Goal: Information Seeking & Learning: Learn about a topic

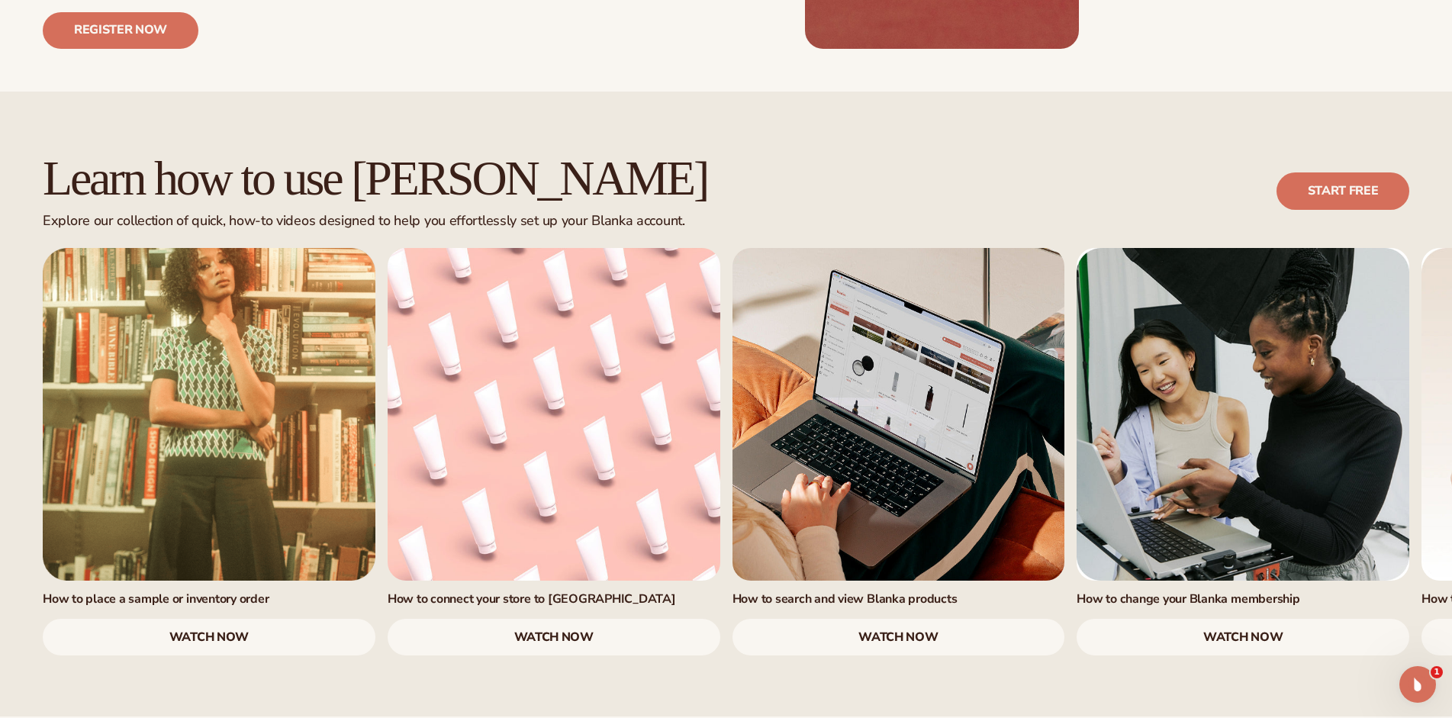
scroll to position [862, 0]
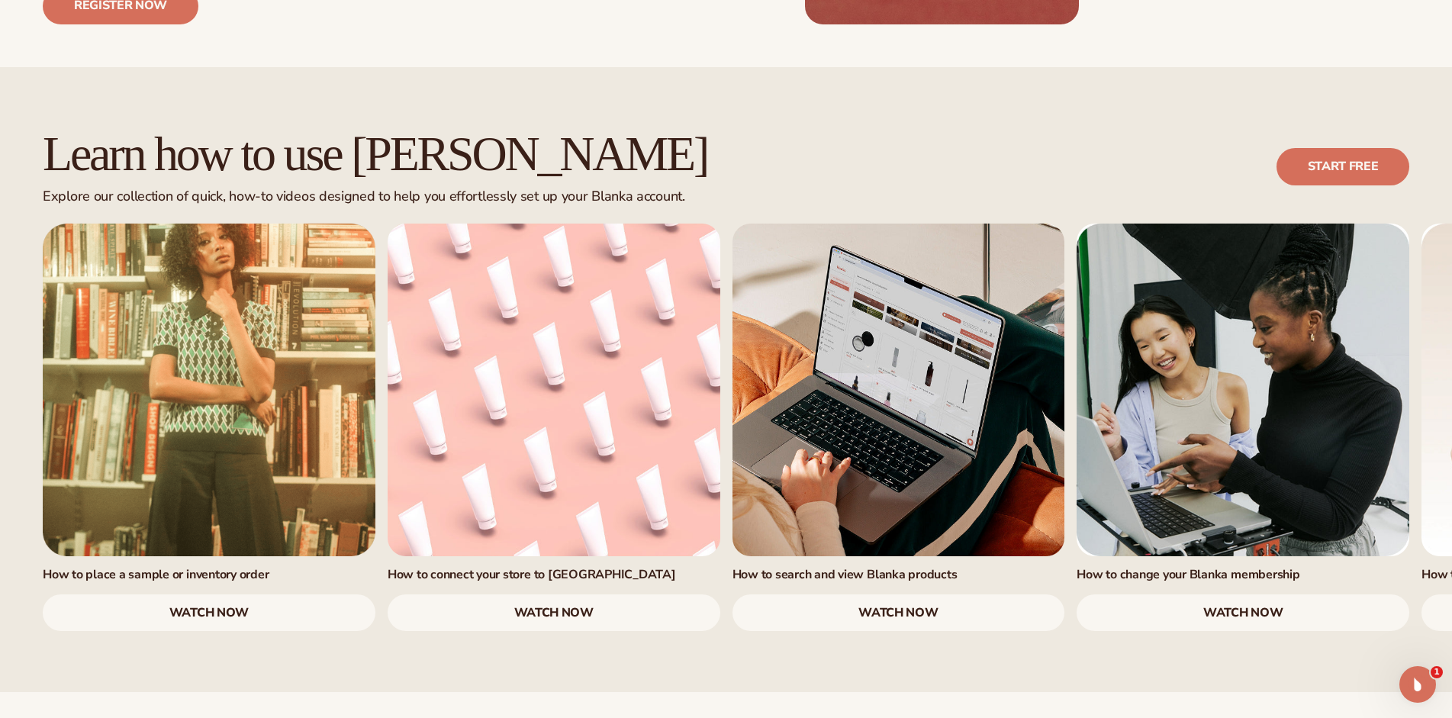
click at [199, 594] on link "watch now" at bounding box center [209, 612] width 333 height 37
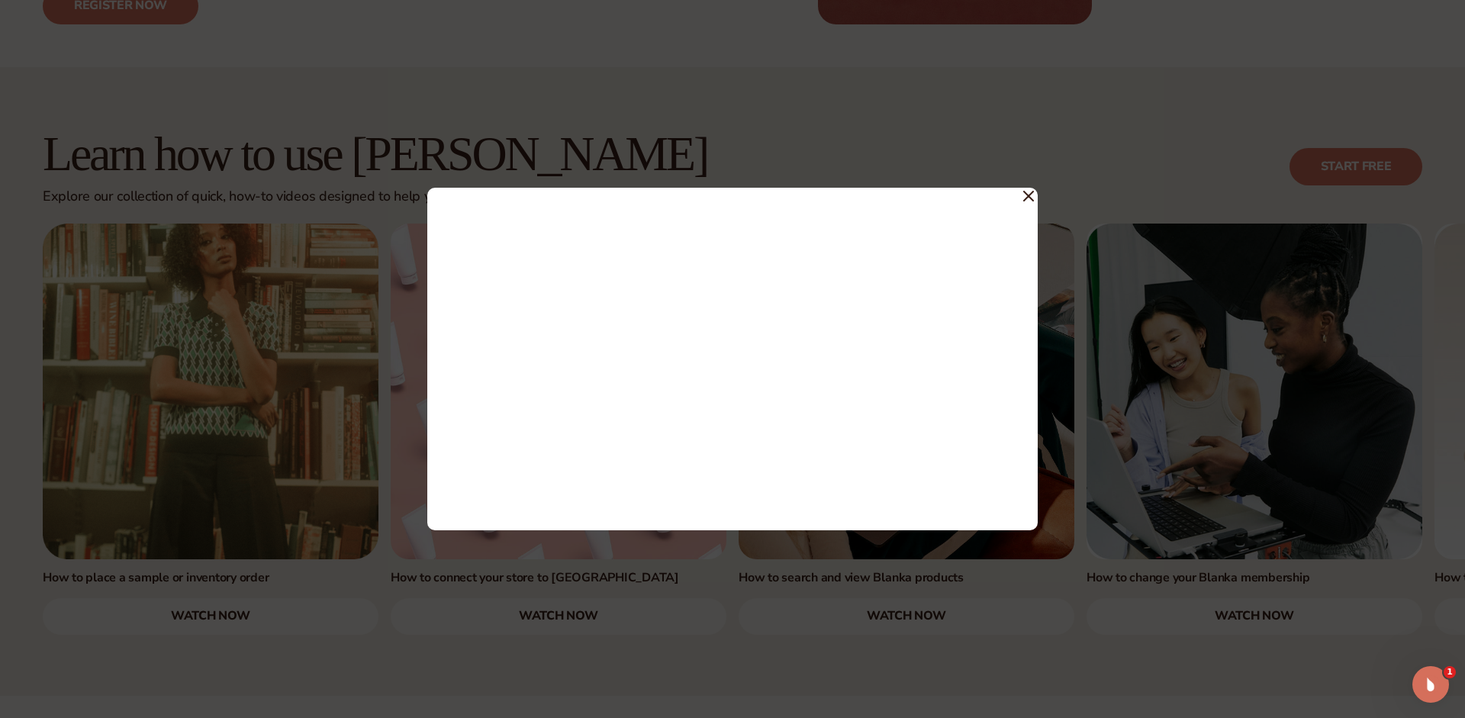
click at [1030, 193] on icon at bounding box center [1028, 196] width 11 height 11
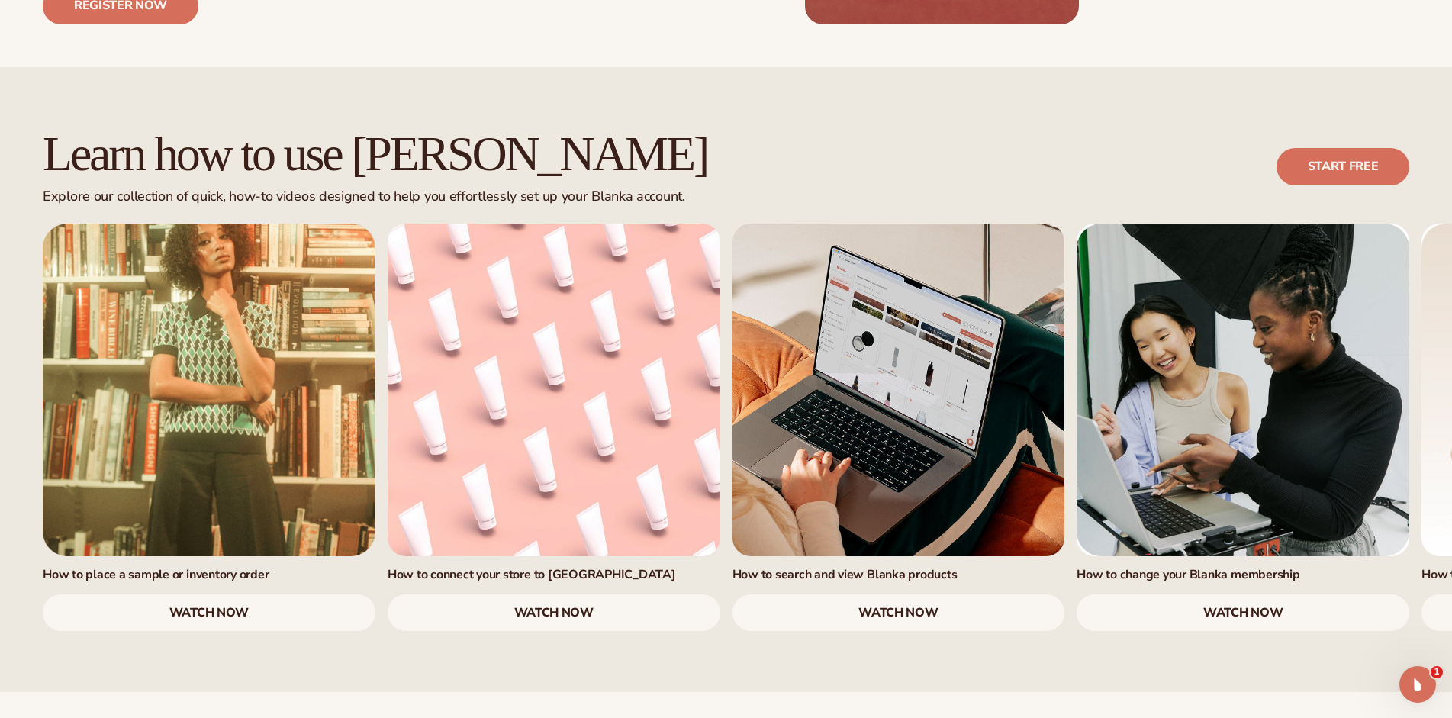
click at [528, 594] on link "watch now" at bounding box center [554, 612] width 333 height 37
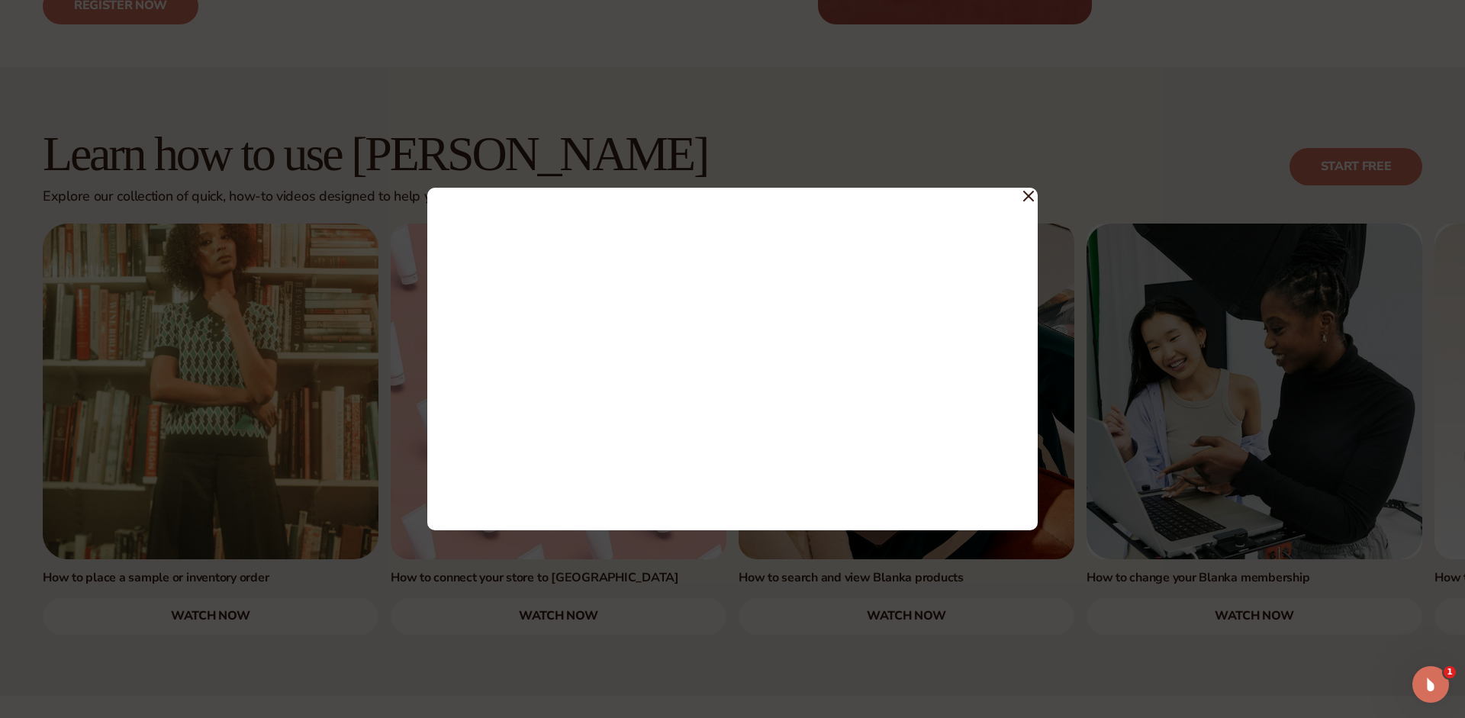
click at [1028, 193] on icon at bounding box center [1028, 196] width 11 height 11
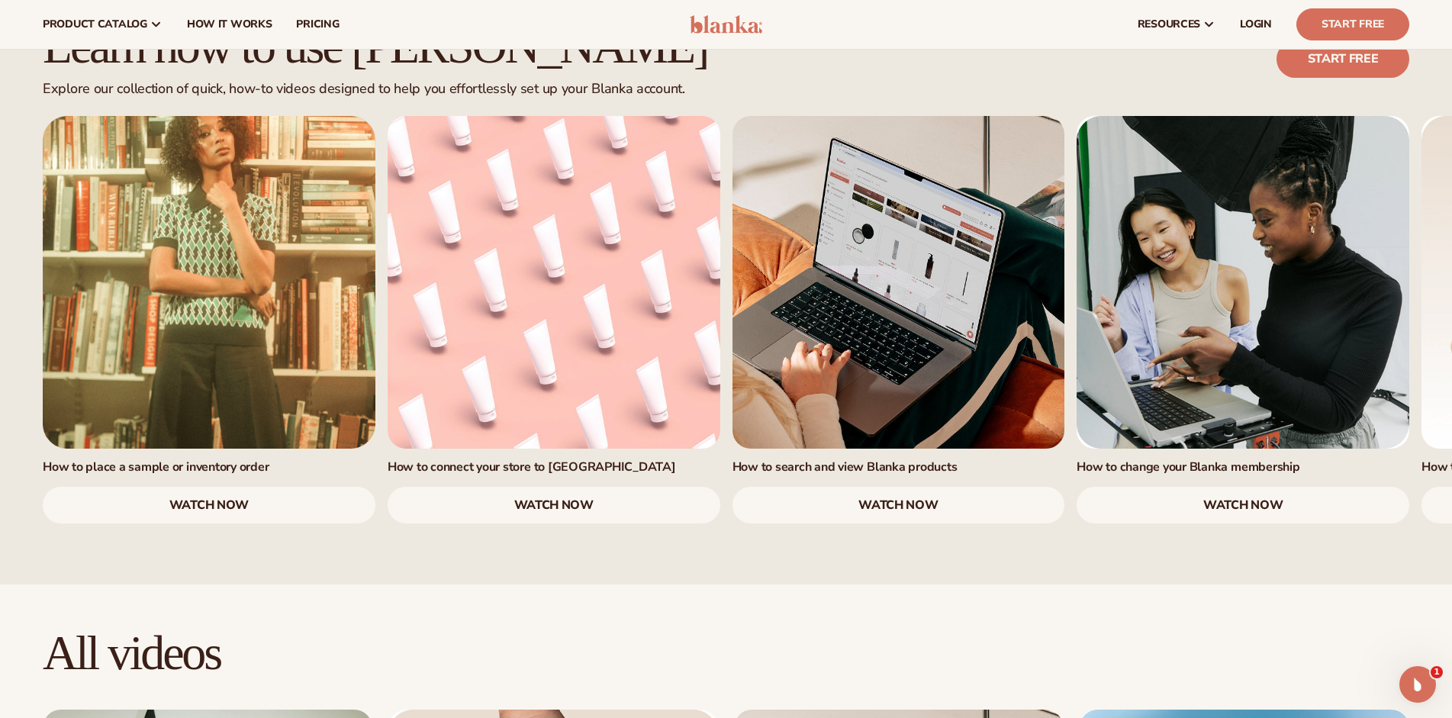
scroll to position [969, 0]
click at [915, 197] on link "3 / 7" at bounding box center [899, 282] width 333 height 333
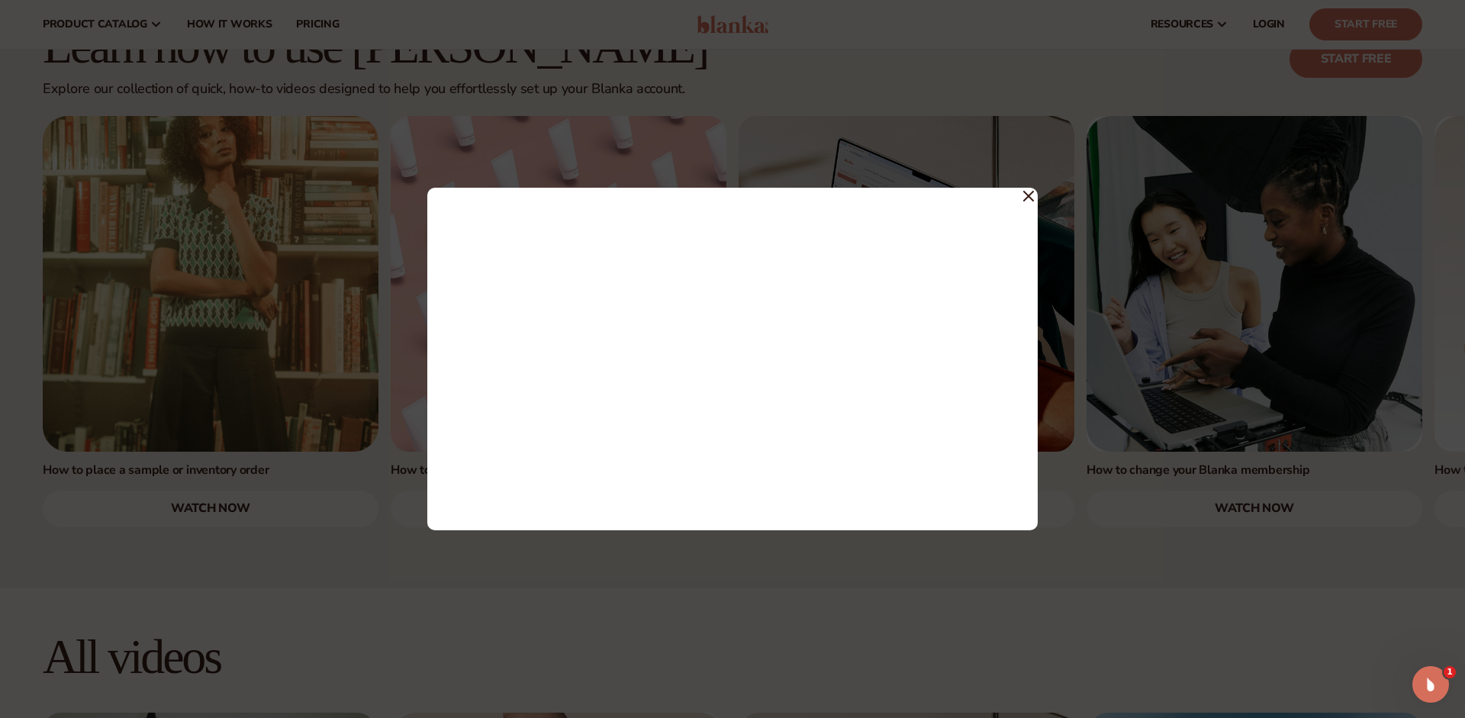
click at [1032, 187] on span at bounding box center [1028, 195] width 11 height 27
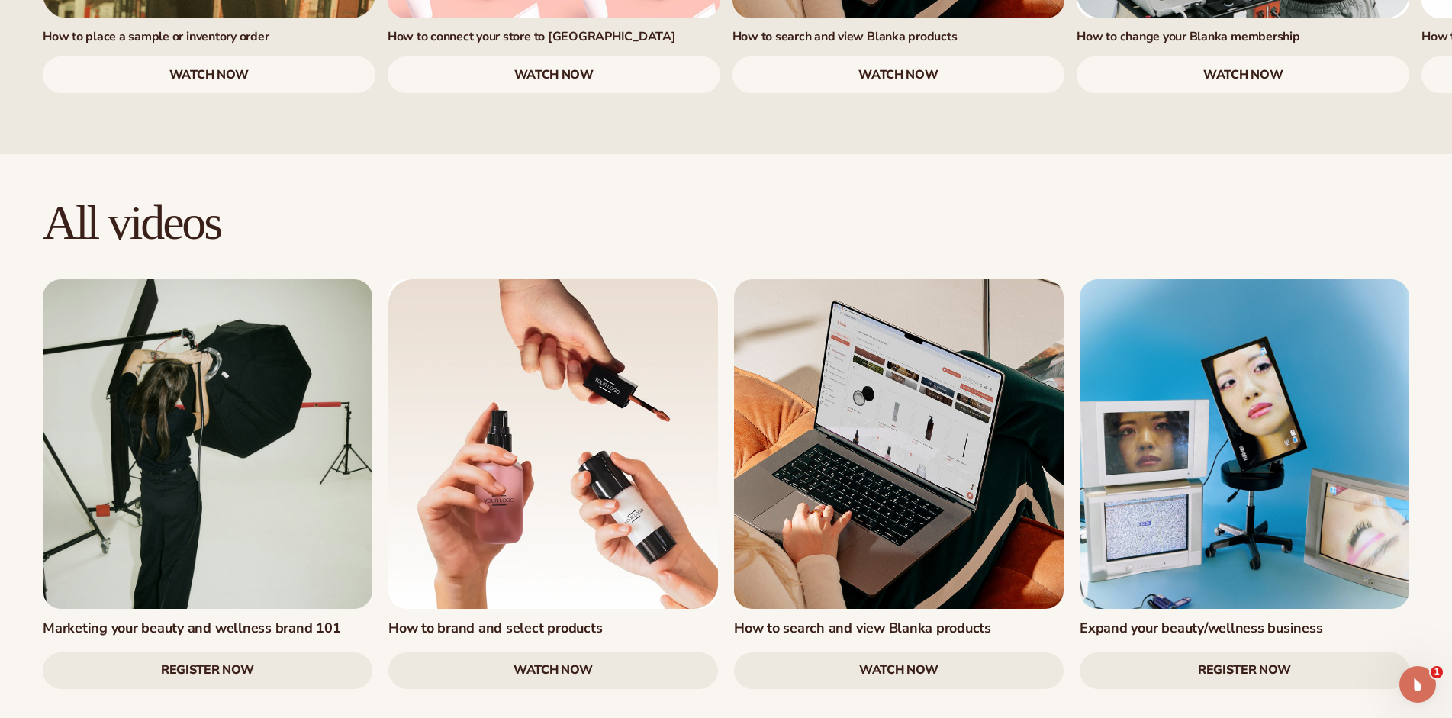
scroll to position [1400, 0]
click at [237, 381] on link at bounding box center [208, 444] width 330 height 330
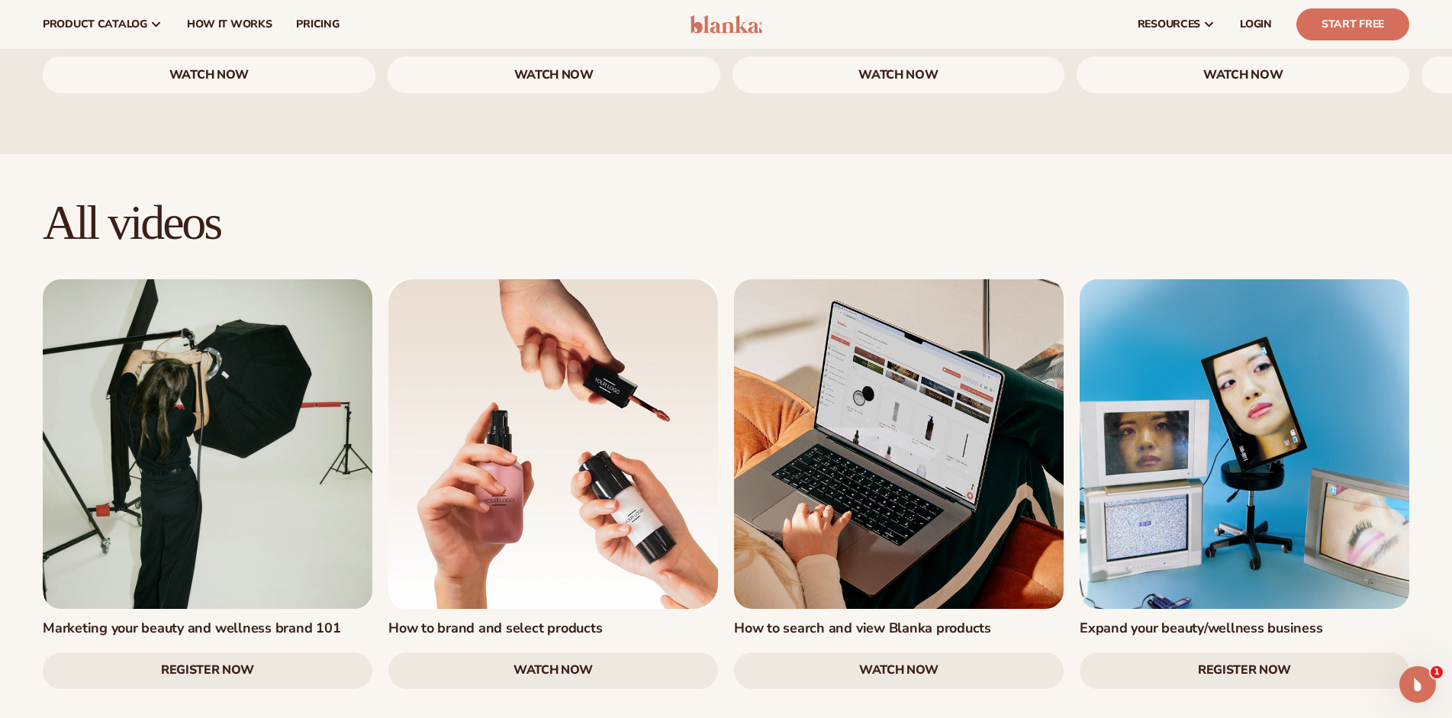
click at [591, 384] on link at bounding box center [553, 444] width 330 height 330
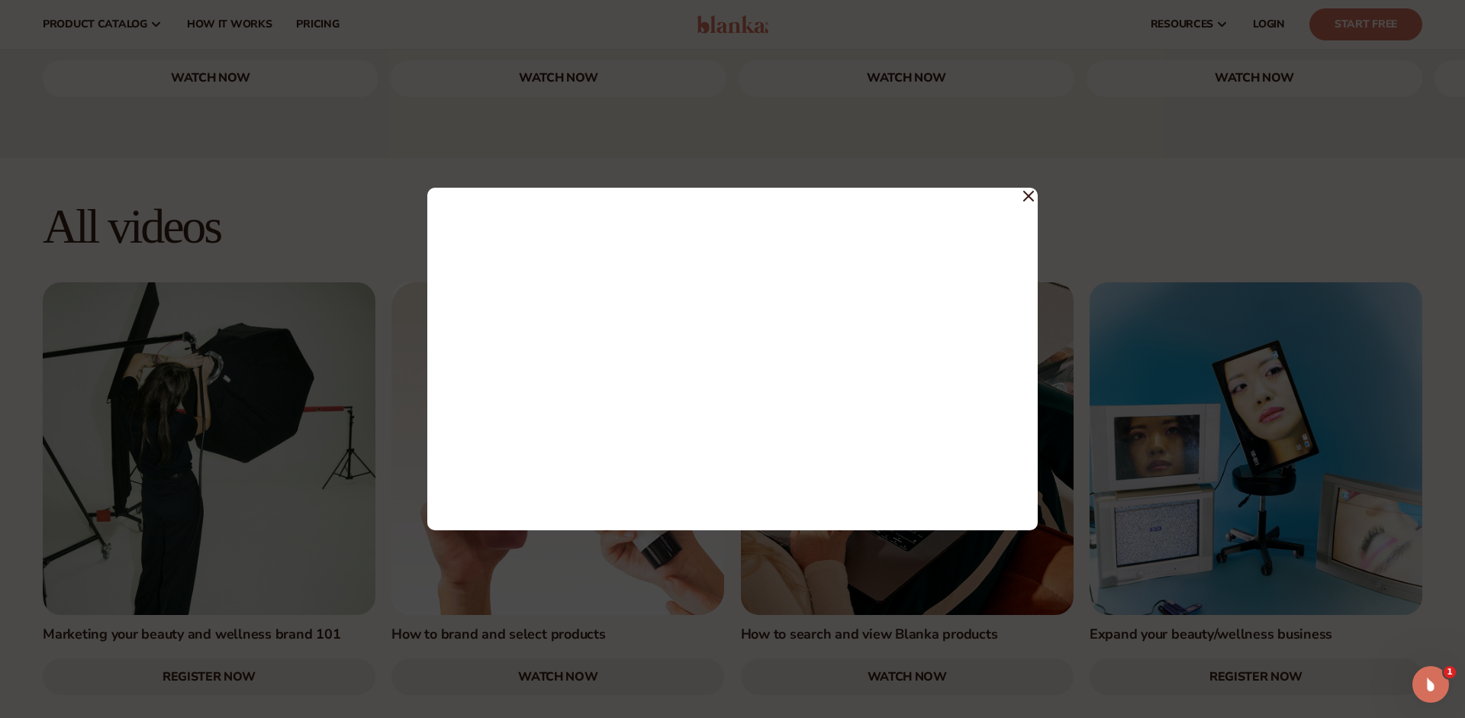
click at [1025, 194] on icon at bounding box center [1028, 196] width 11 height 11
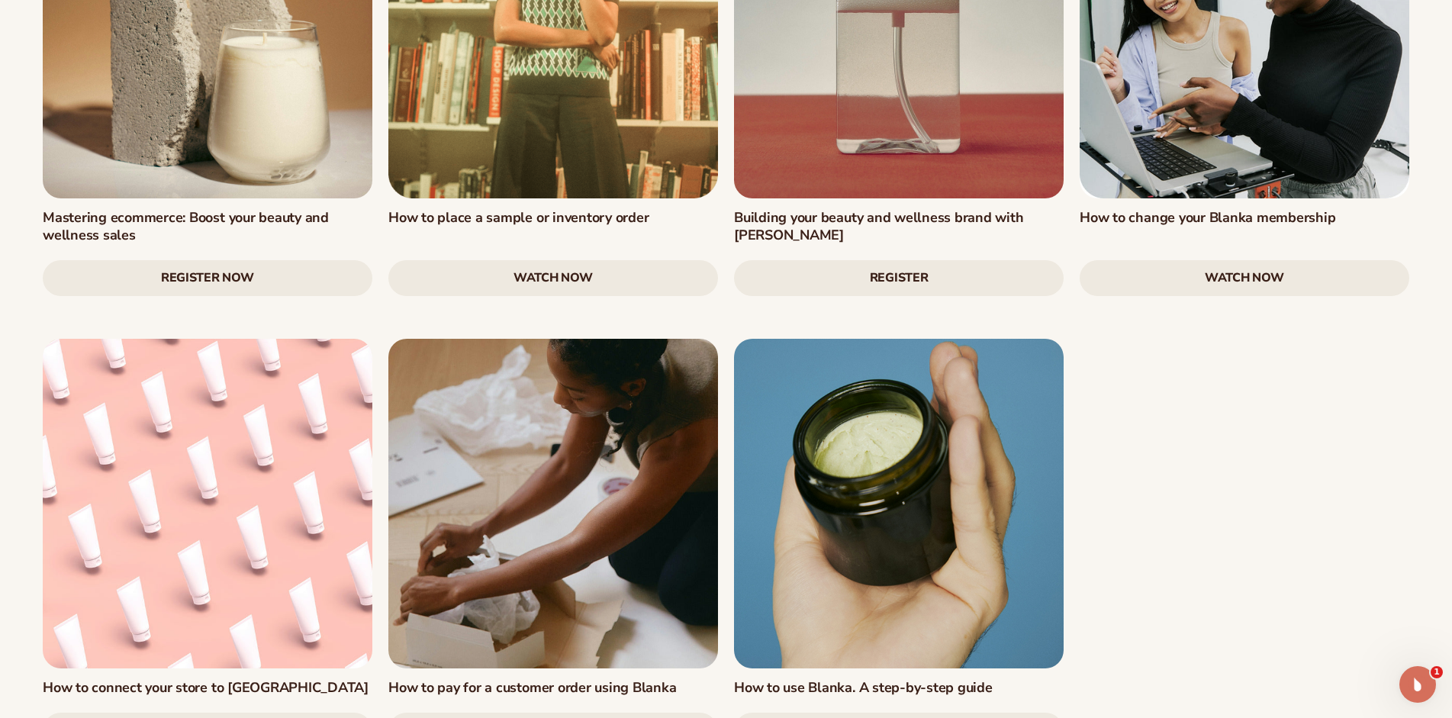
scroll to position [2369, 0]
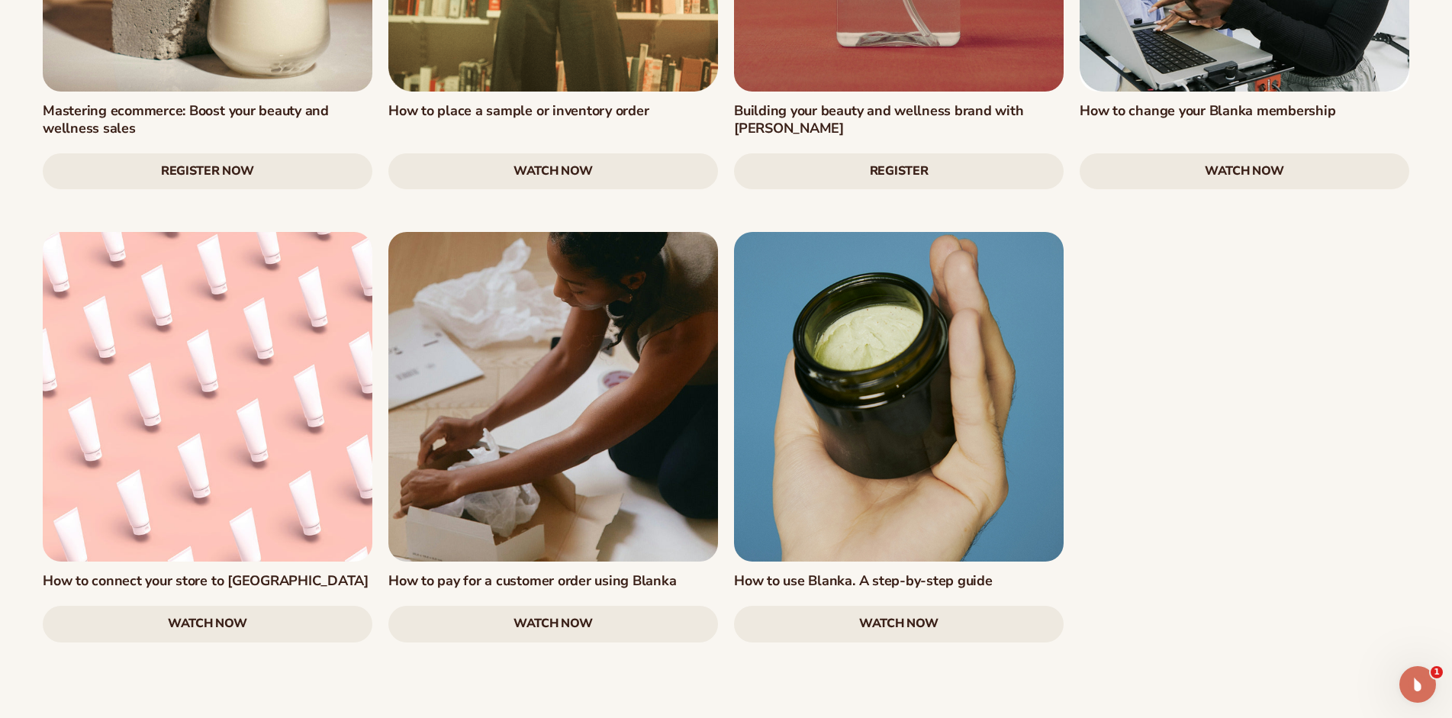
click at [552, 344] on link at bounding box center [553, 397] width 330 height 330
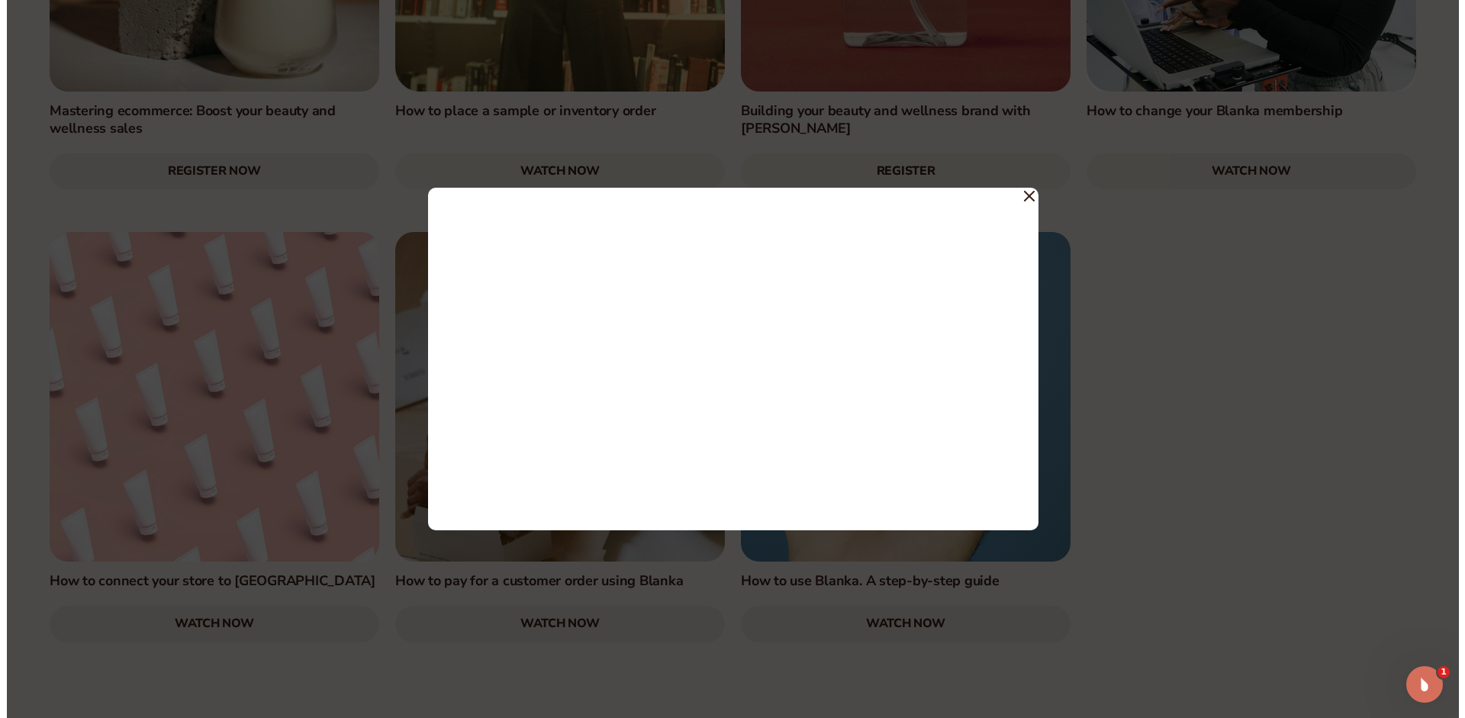
scroll to position [2376, 0]
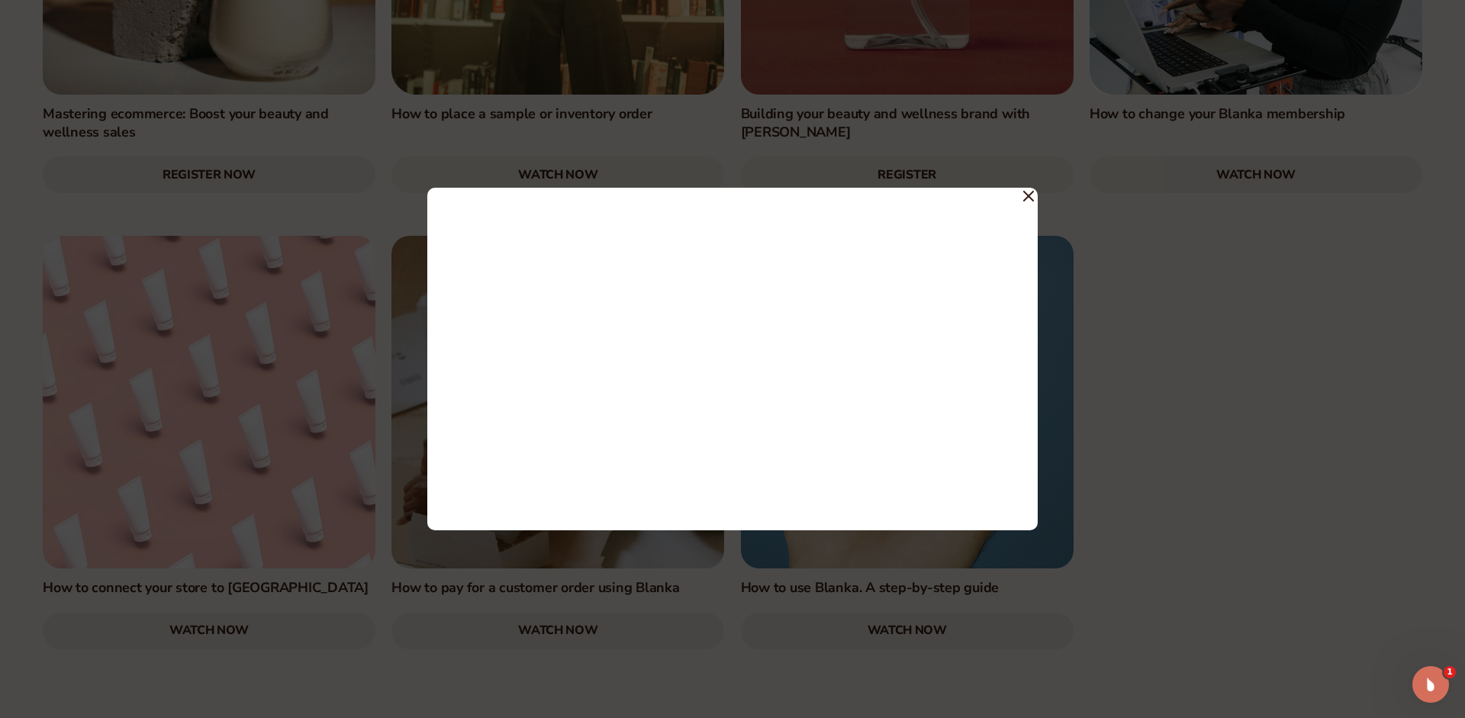
click at [1188, 253] on div at bounding box center [732, 359] width 1465 height 718
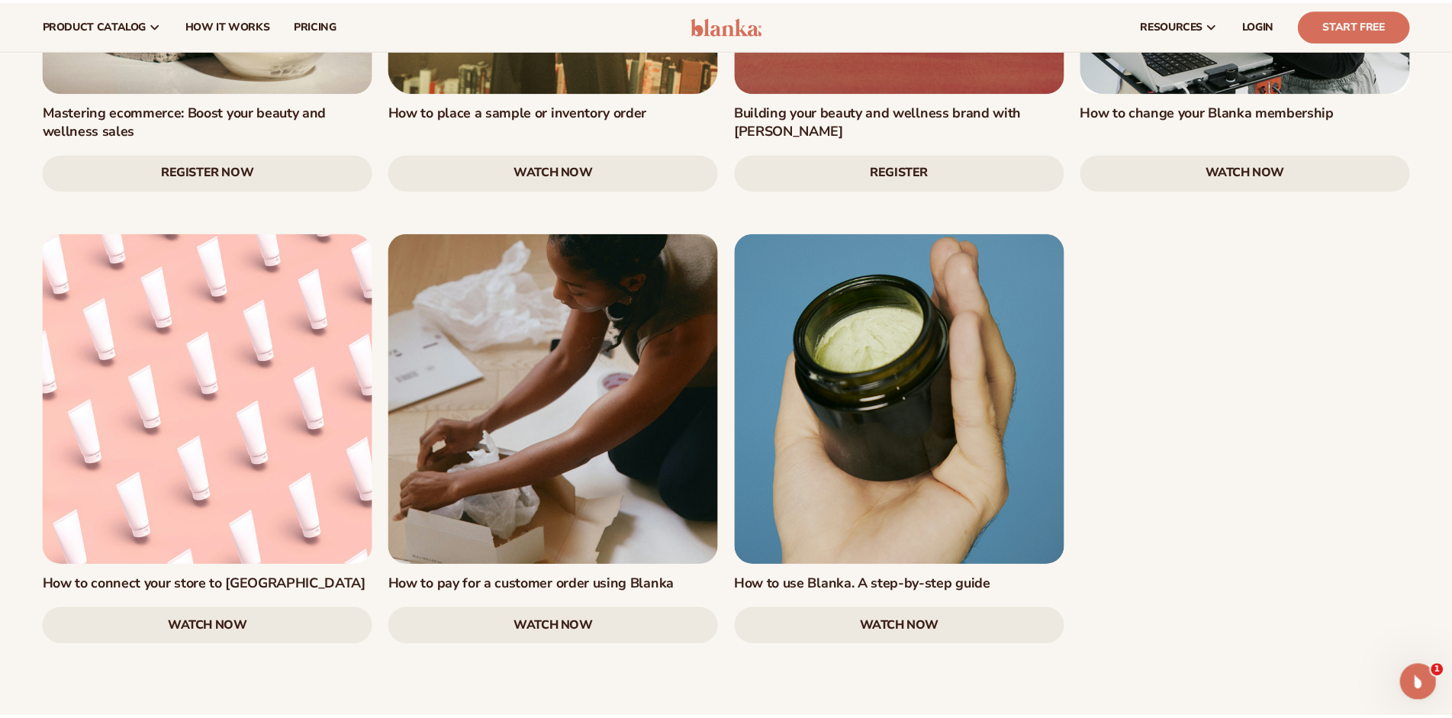
scroll to position [2369, 0]
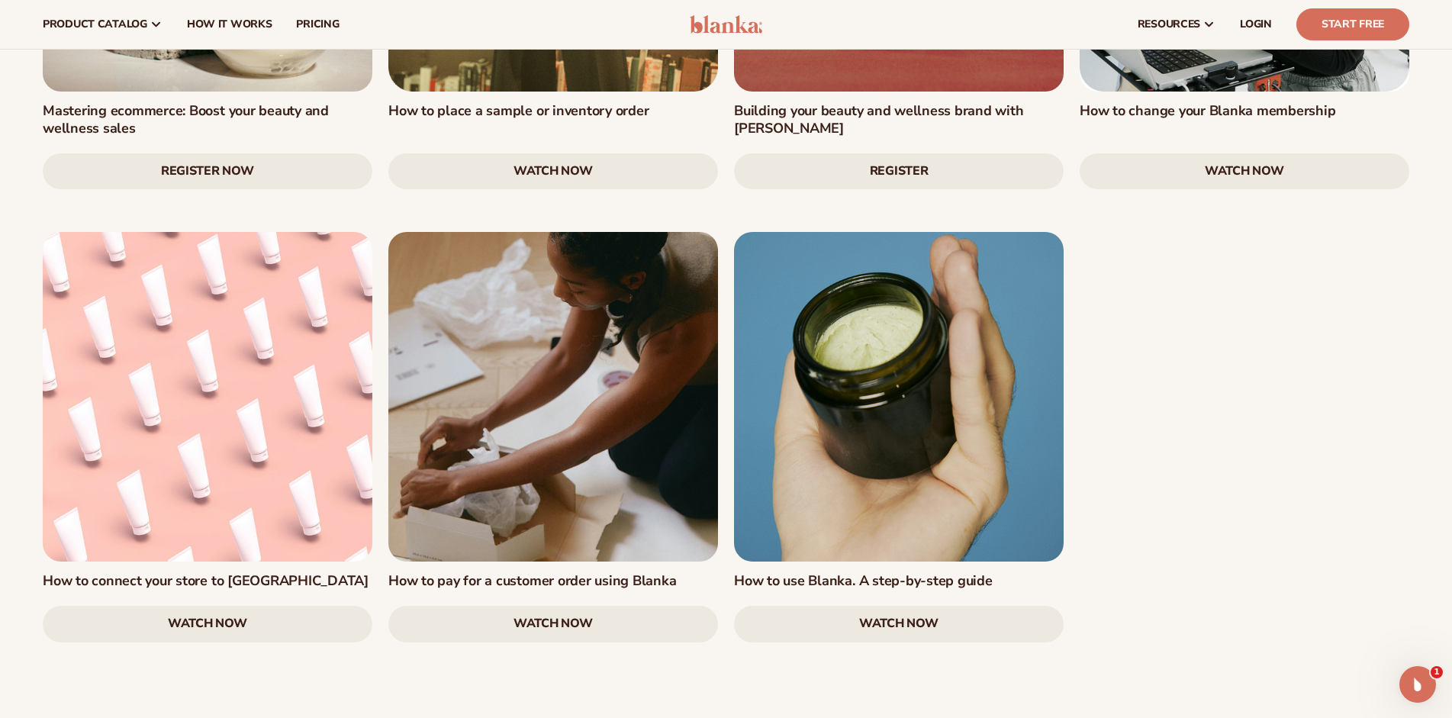
click at [214, 352] on link at bounding box center [208, 397] width 330 height 330
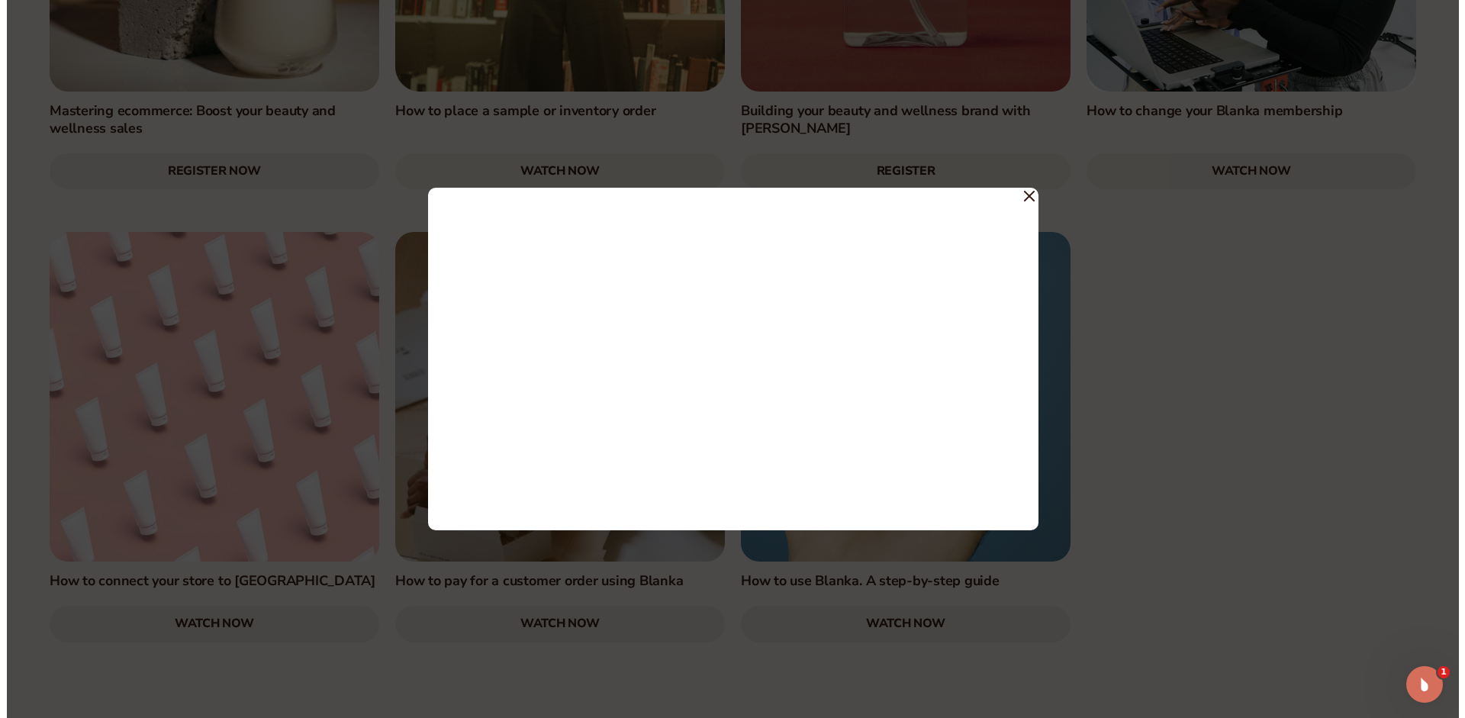
scroll to position [2376, 0]
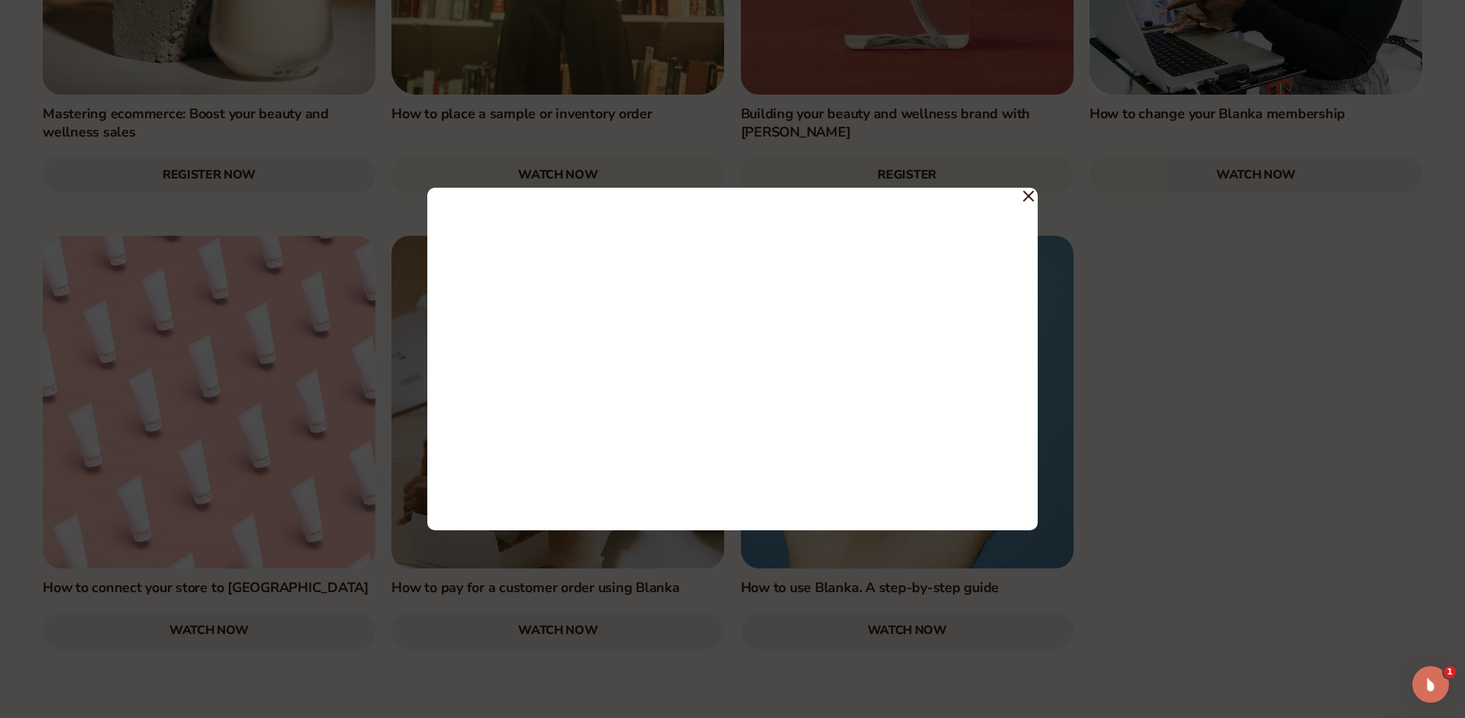
click at [1029, 191] on icon at bounding box center [1028, 196] width 11 height 11
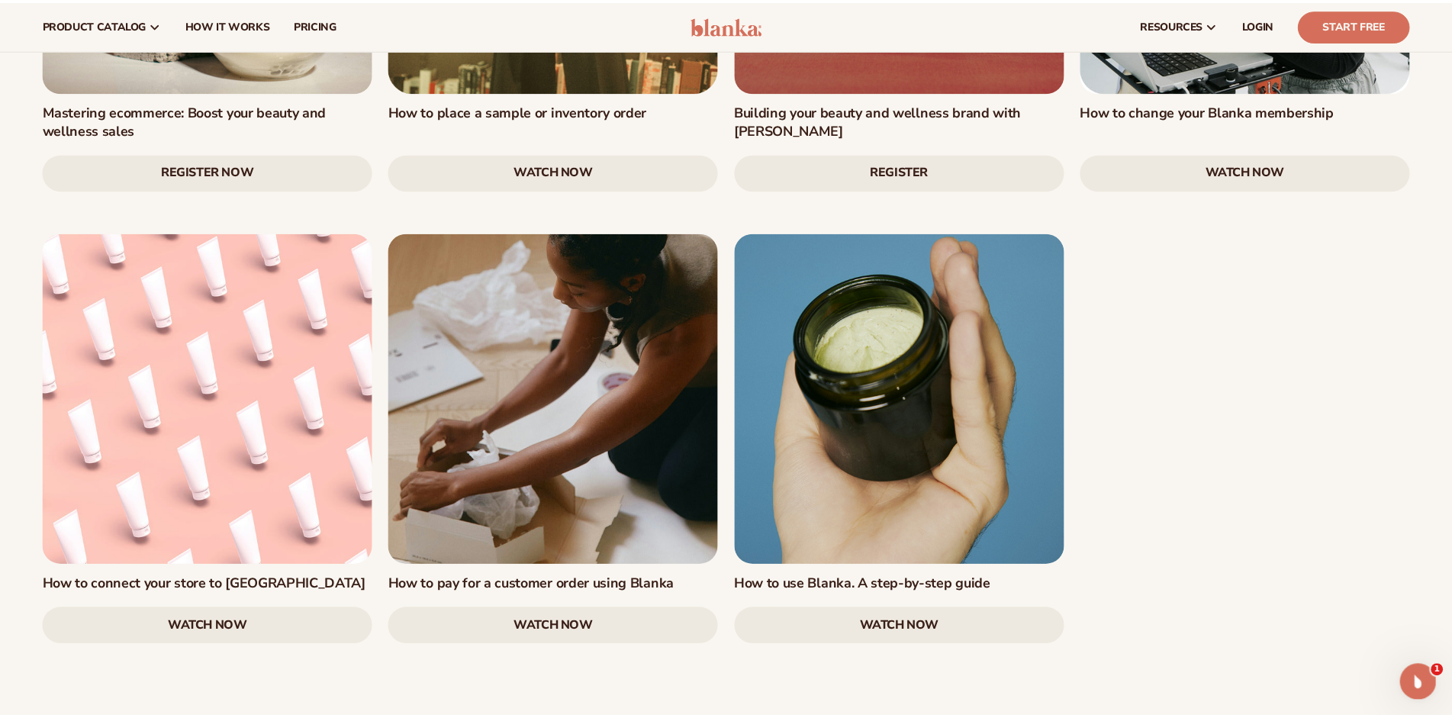
scroll to position [2369, 0]
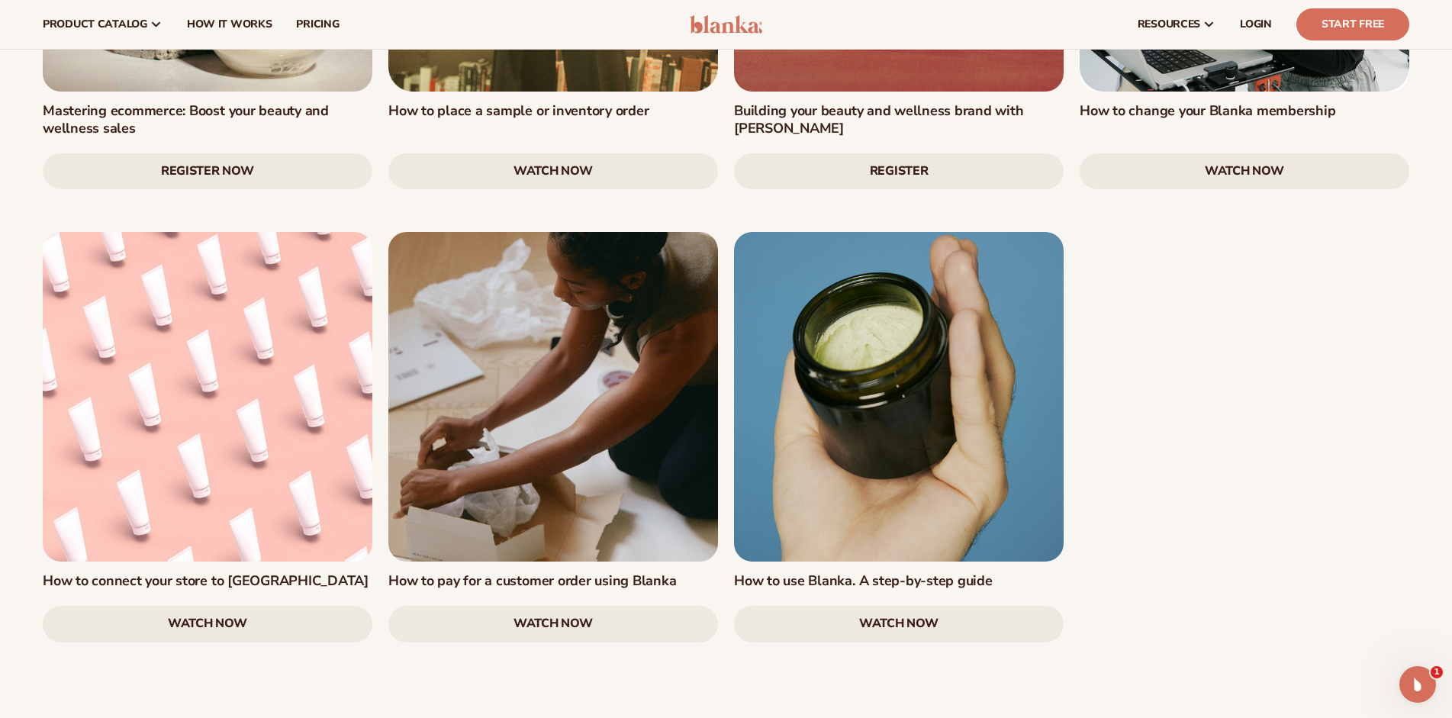
click at [232, 346] on link at bounding box center [208, 397] width 330 height 330
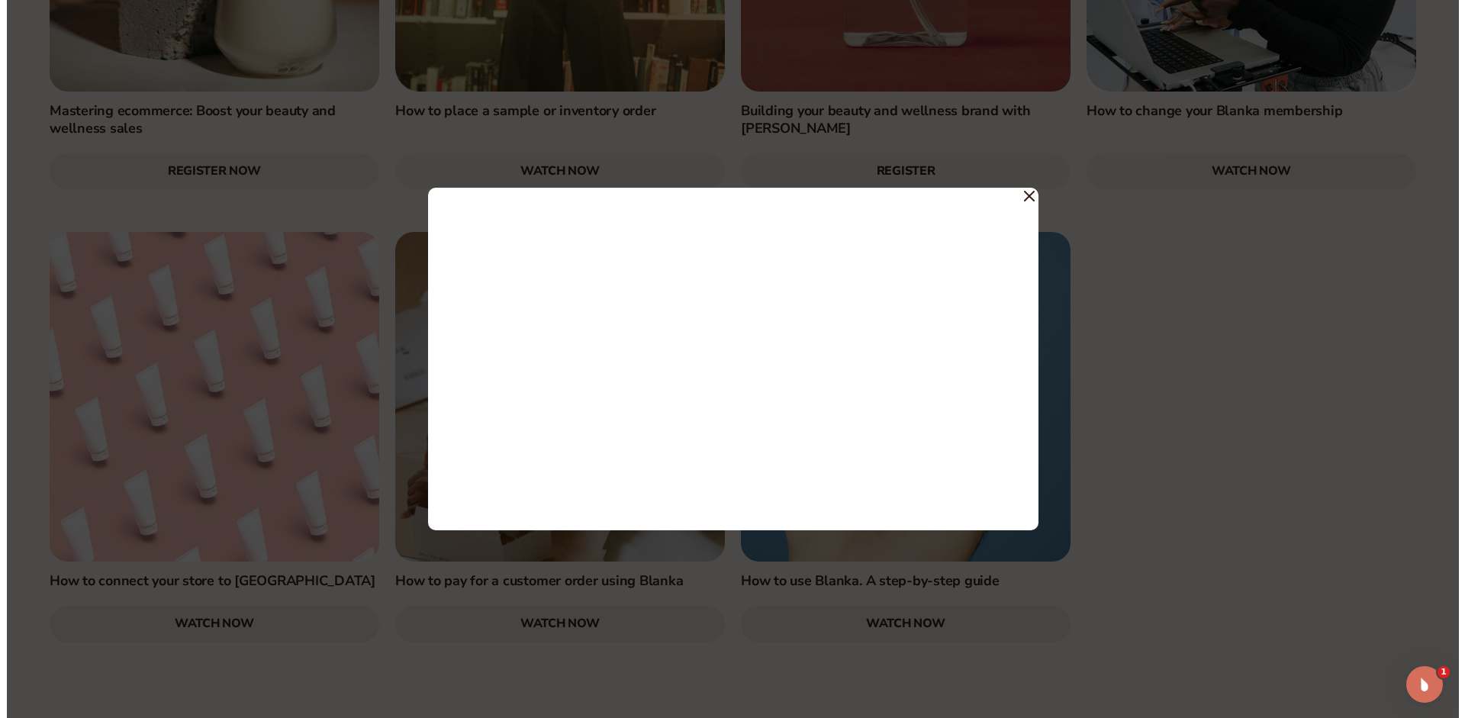
scroll to position [2376, 0]
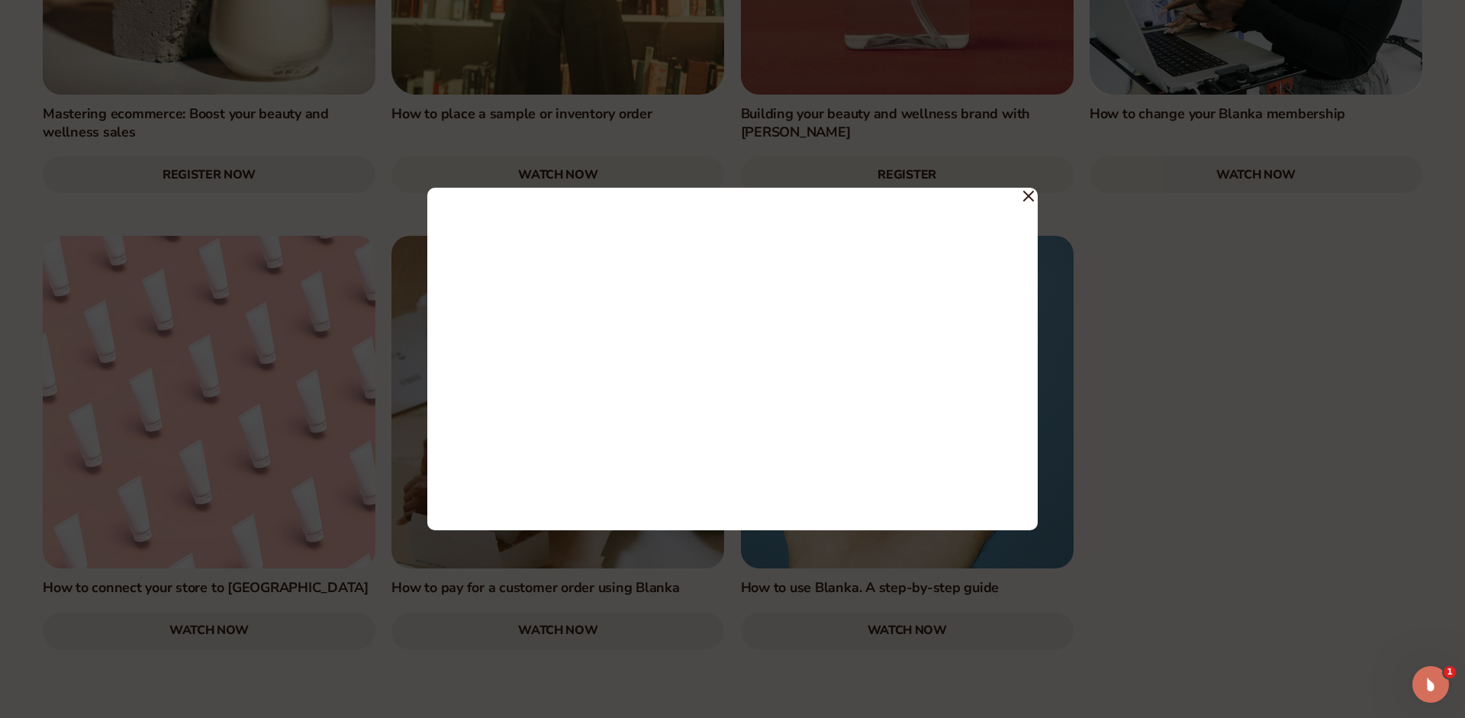
click at [1025, 192] on icon at bounding box center [1028, 196] width 9 height 9
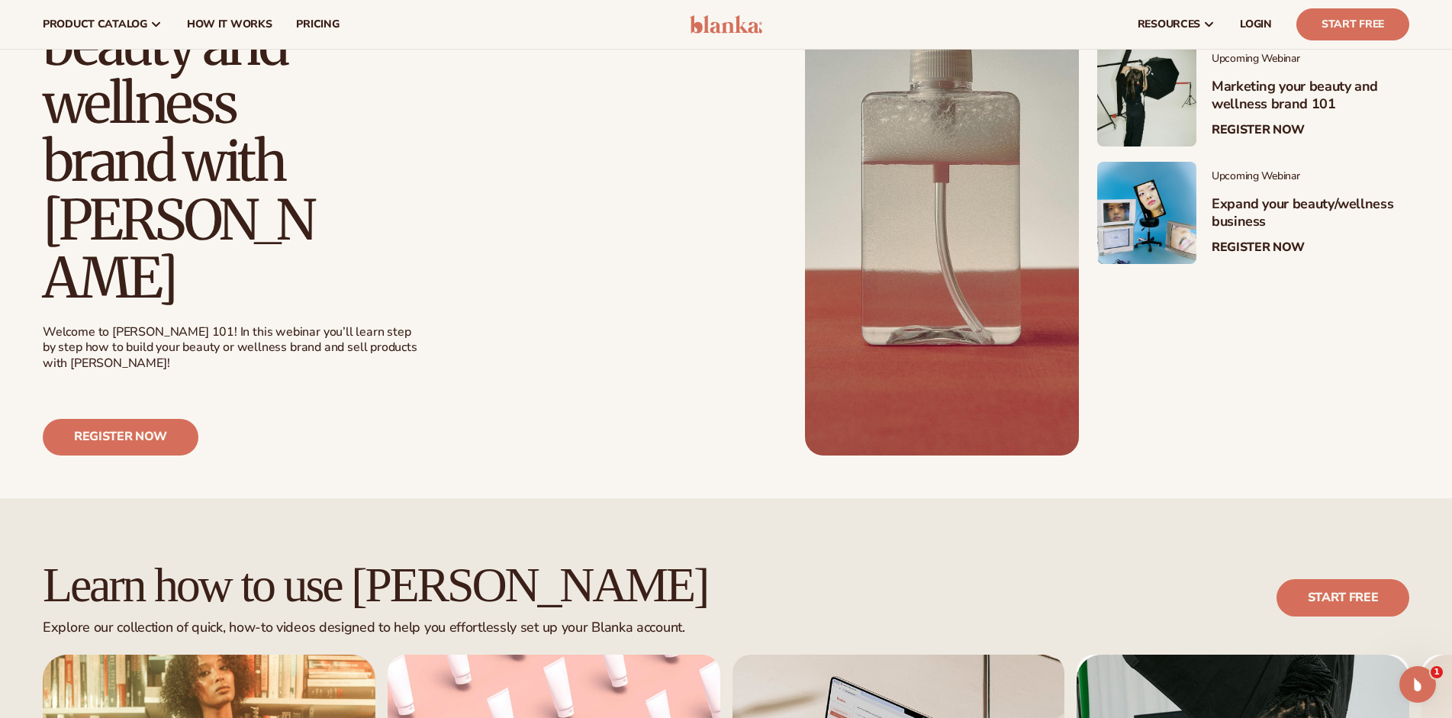
scroll to position [31, 0]
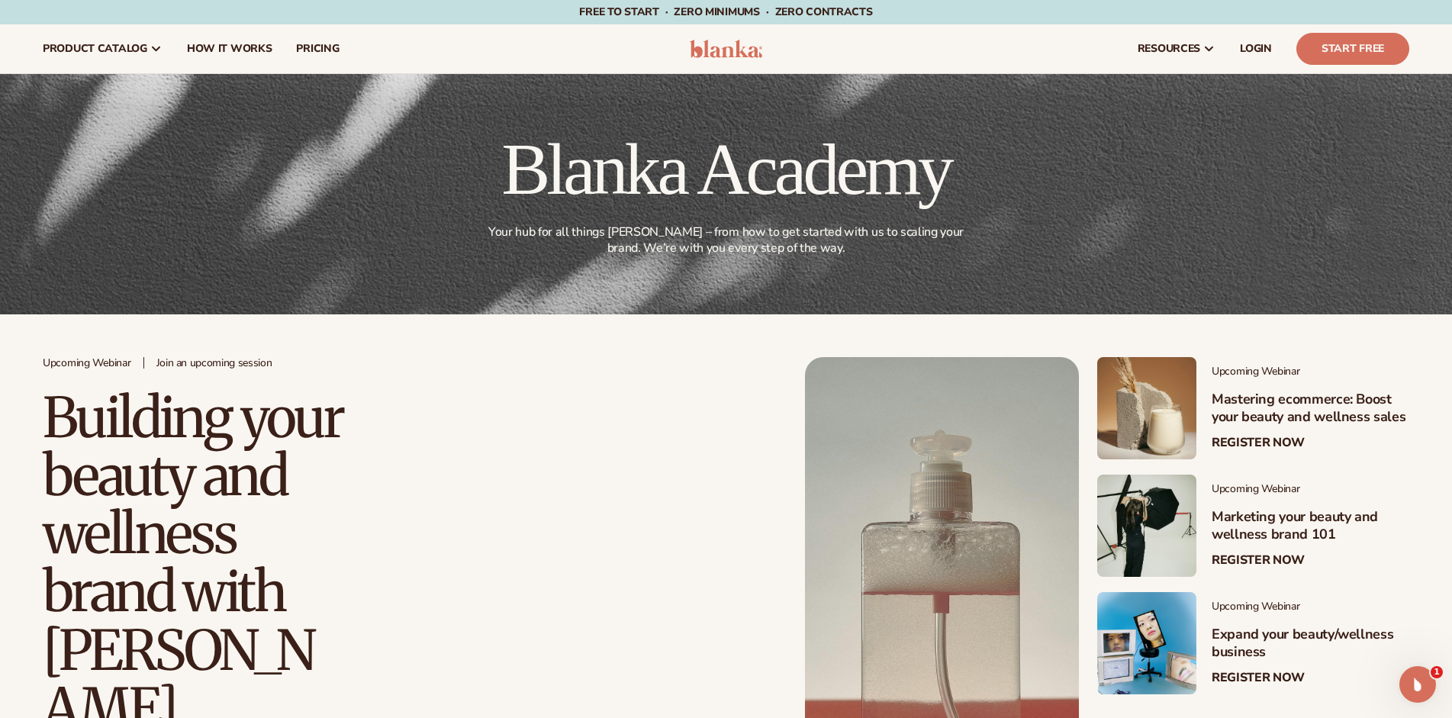
drag, startPoint x: 417, startPoint y: 203, endPoint x: 448, endPoint y: 159, distance: 53.6
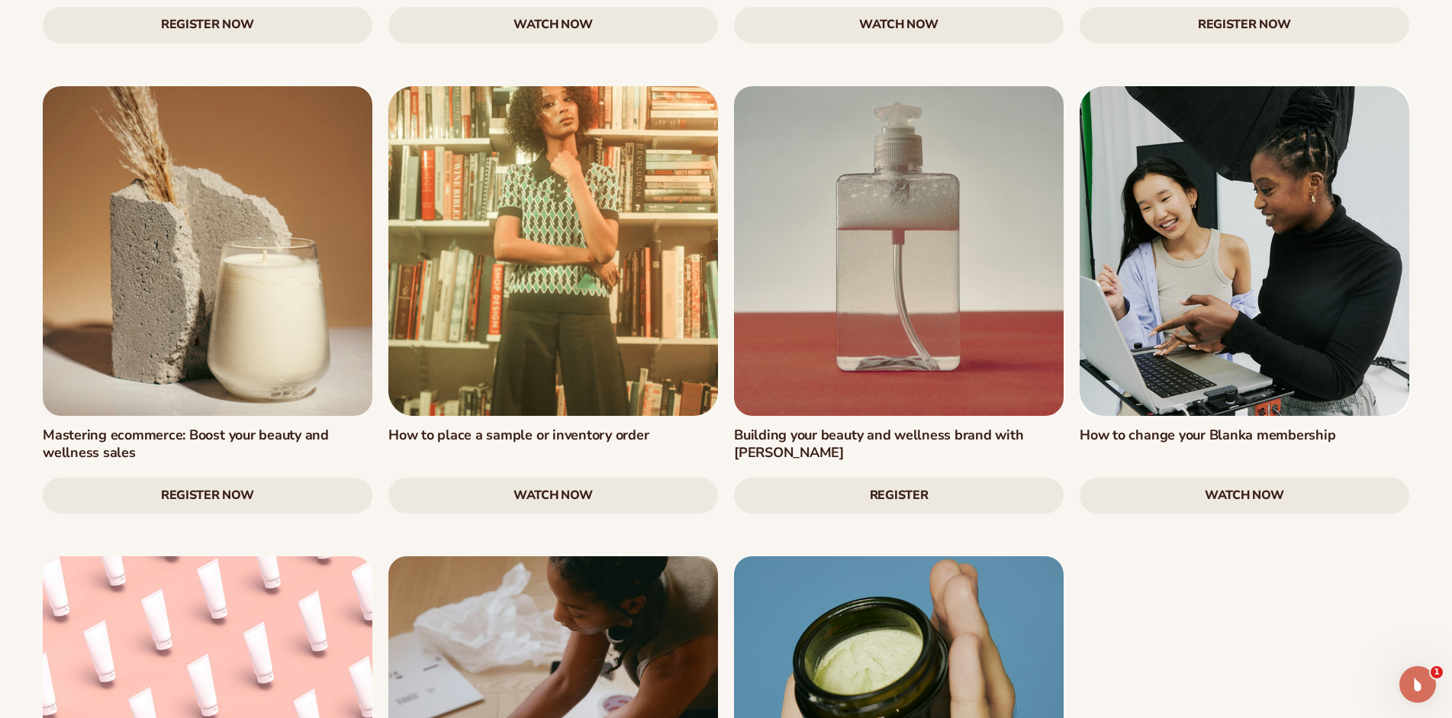
scroll to position [2046, 0]
click at [559, 155] on link at bounding box center [553, 250] width 330 height 330
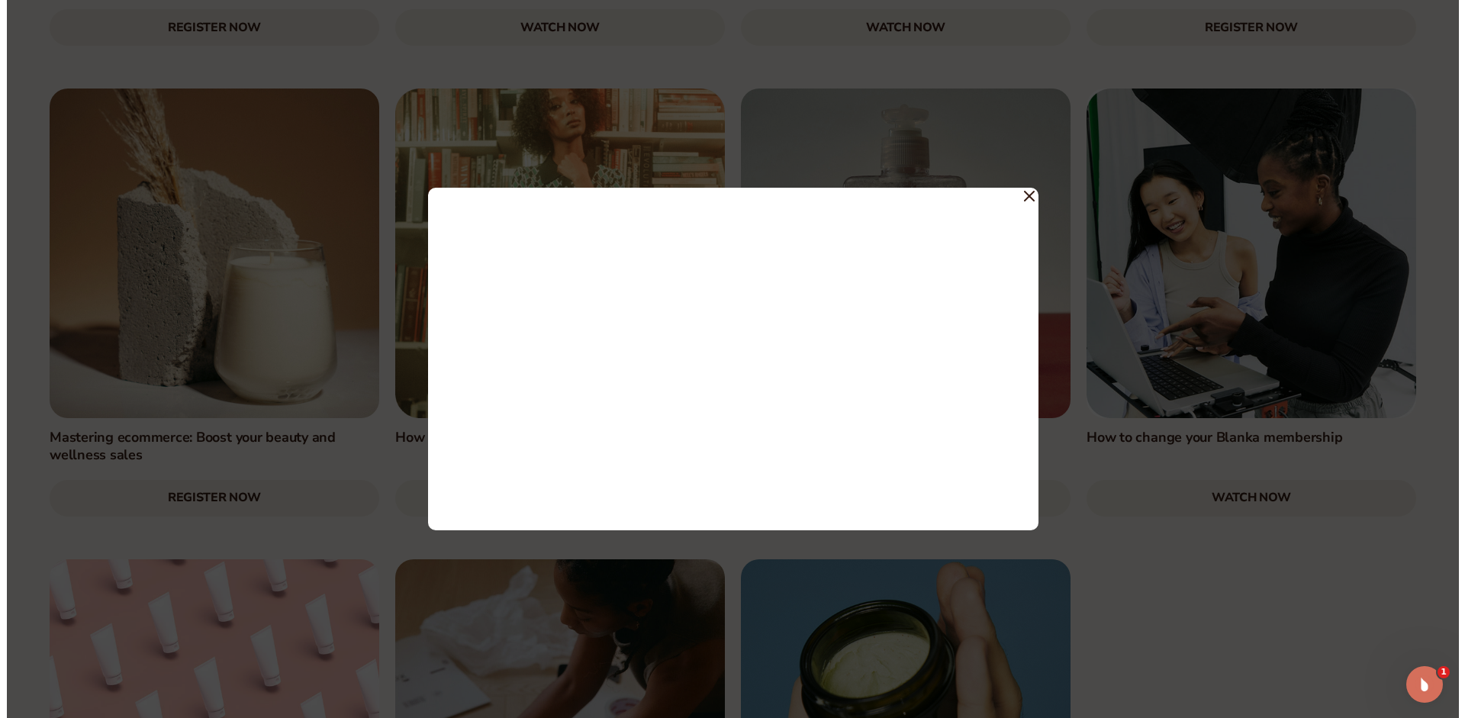
scroll to position [2052, 0]
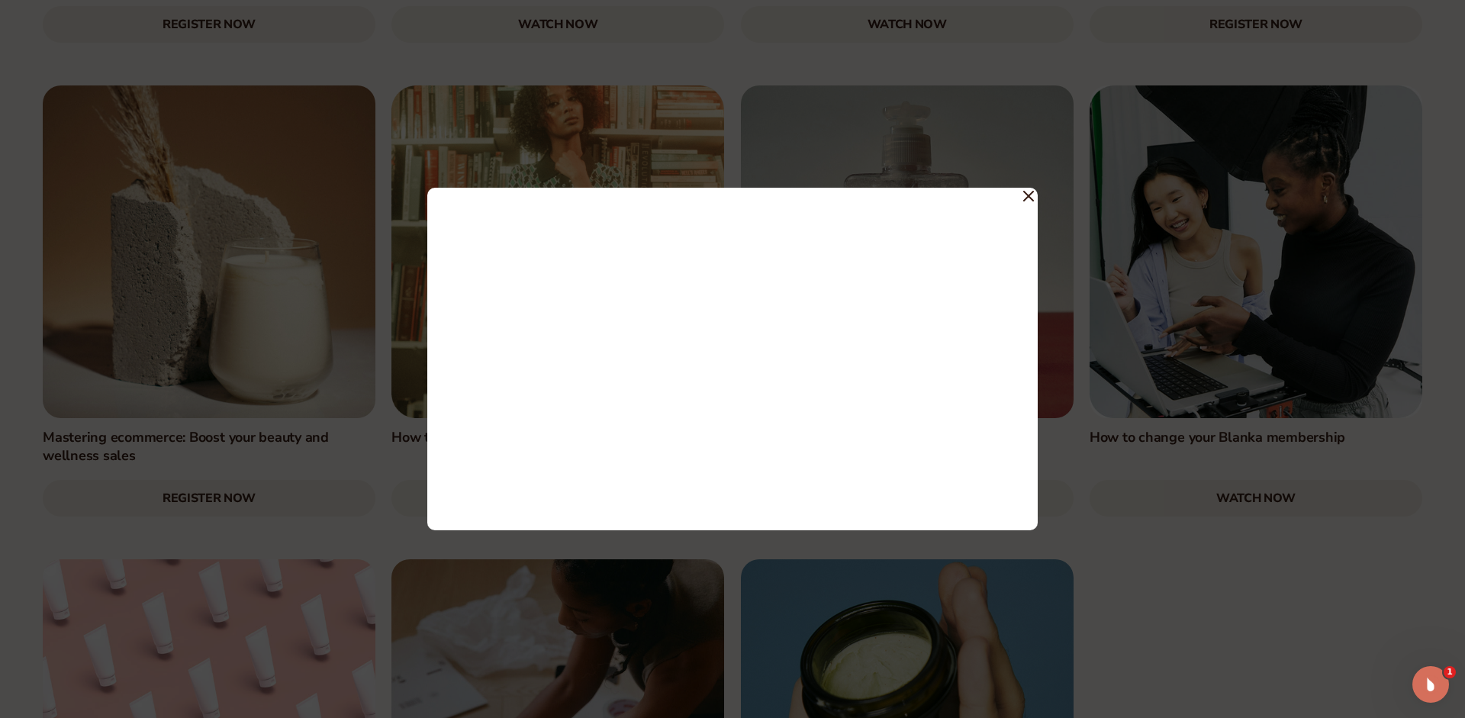
click at [1032, 194] on icon at bounding box center [1028, 196] width 11 height 11
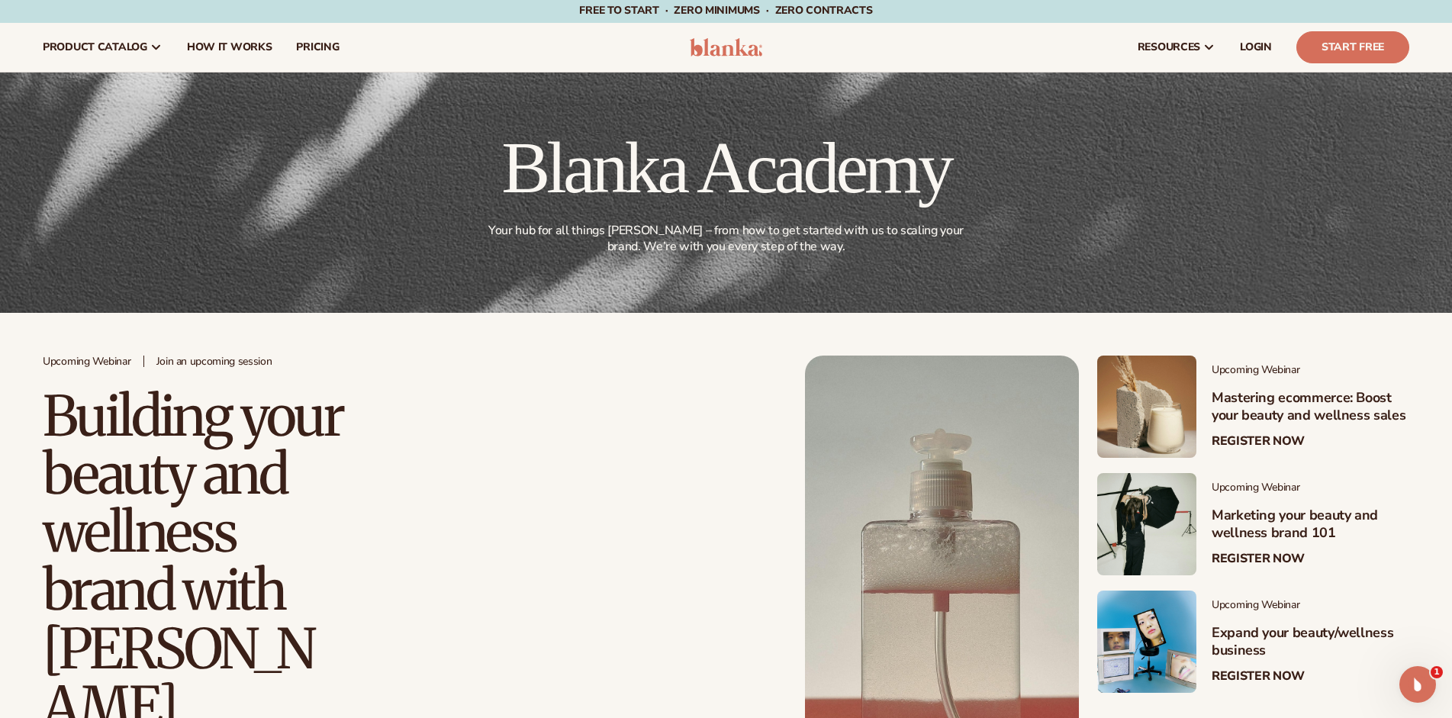
scroll to position [0, 0]
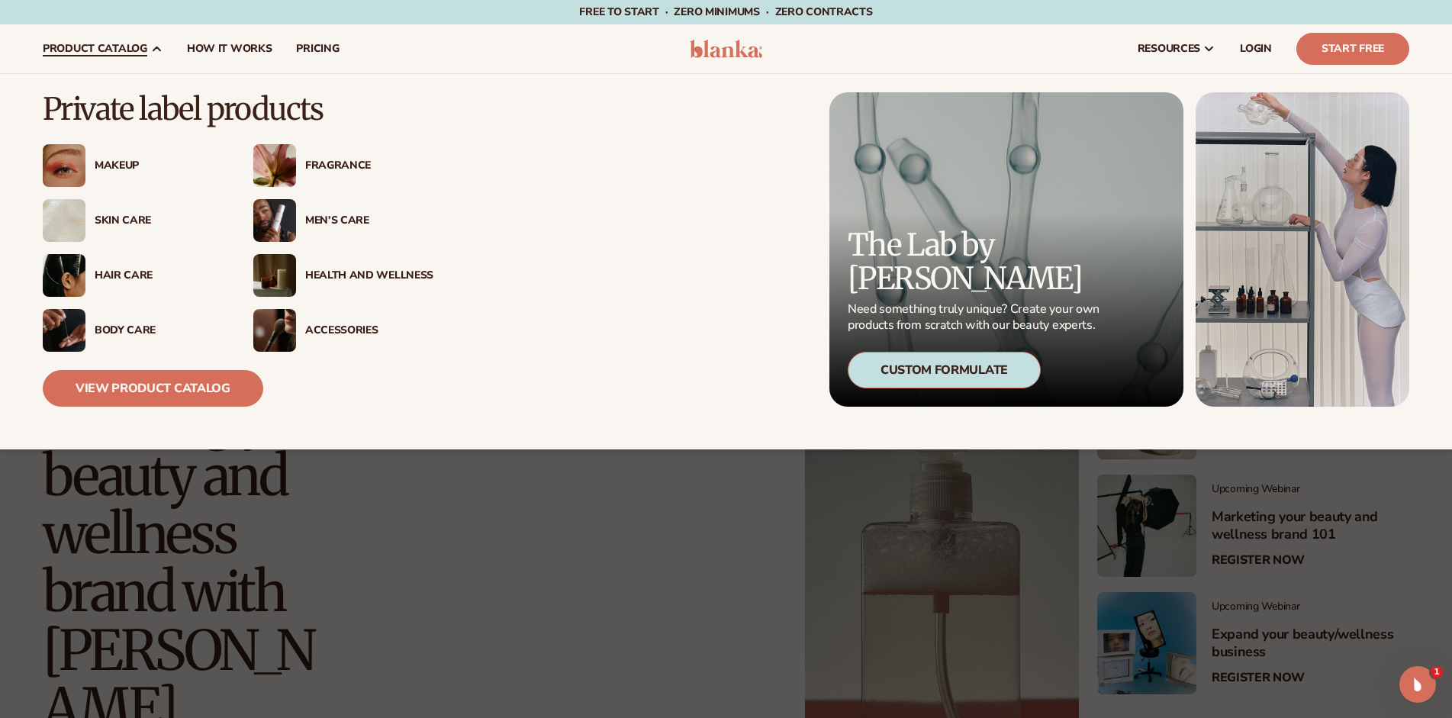
click at [137, 39] on link "product catalog" at bounding box center [103, 48] width 144 height 49
click at [332, 214] on div "Men’s Care" at bounding box center [369, 220] width 128 height 13
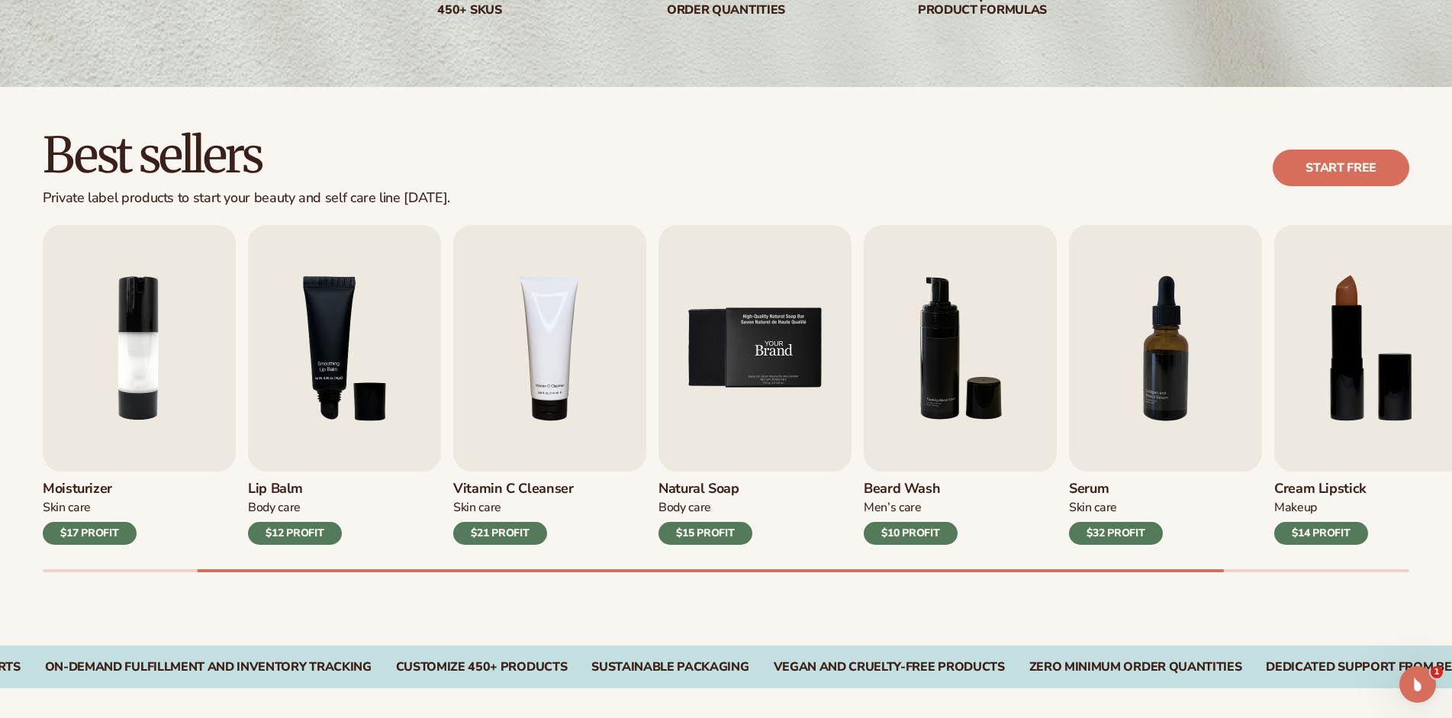
click at [763, 354] on img "5 / 9" at bounding box center [755, 348] width 193 height 246
click at [752, 420] on img "5 / 9" at bounding box center [755, 348] width 193 height 246
click at [762, 427] on img "5 / 9" at bounding box center [755, 348] width 193 height 246
click at [727, 527] on div "$15 PROFIT" at bounding box center [706, 533] width 94 height 23
click at [743, 371] on img "5 / 9" at bounding box center [755, 348] width 193 height 246
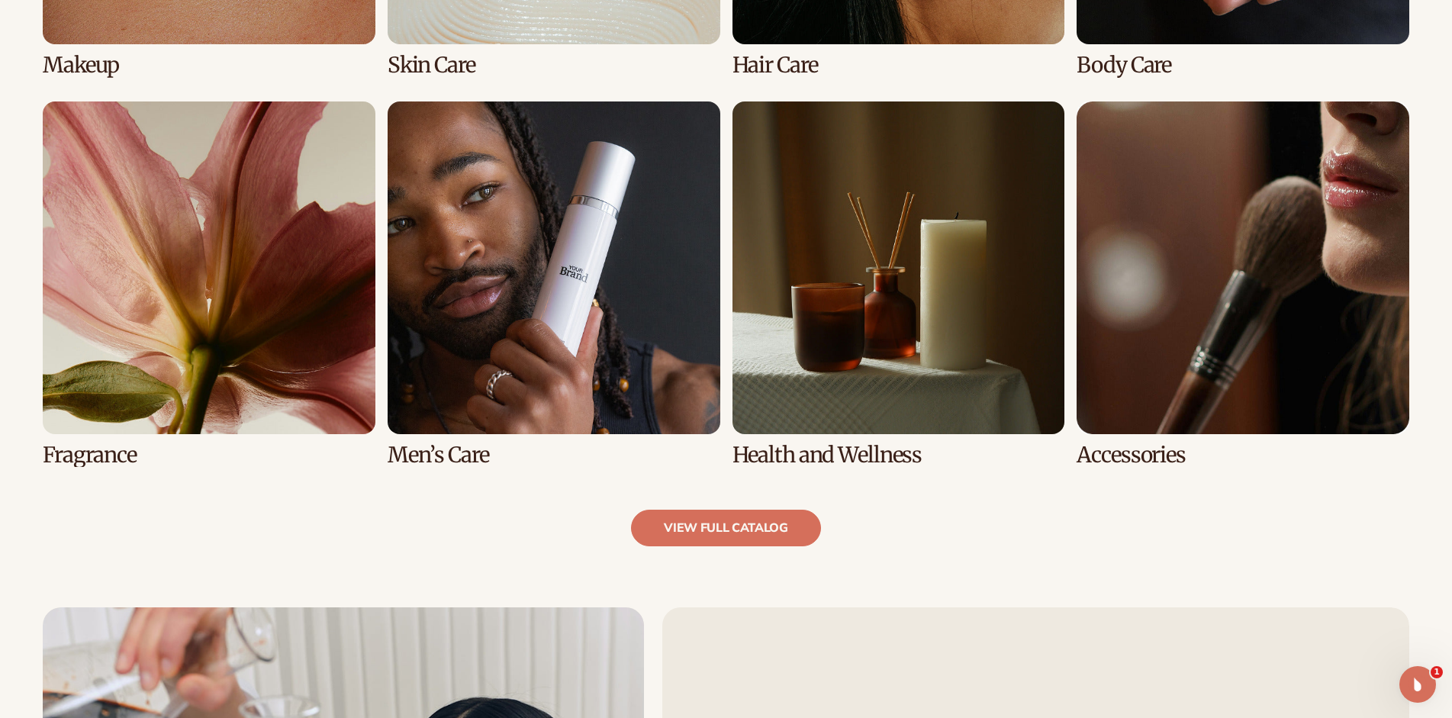
scroll to position [1440, 0]
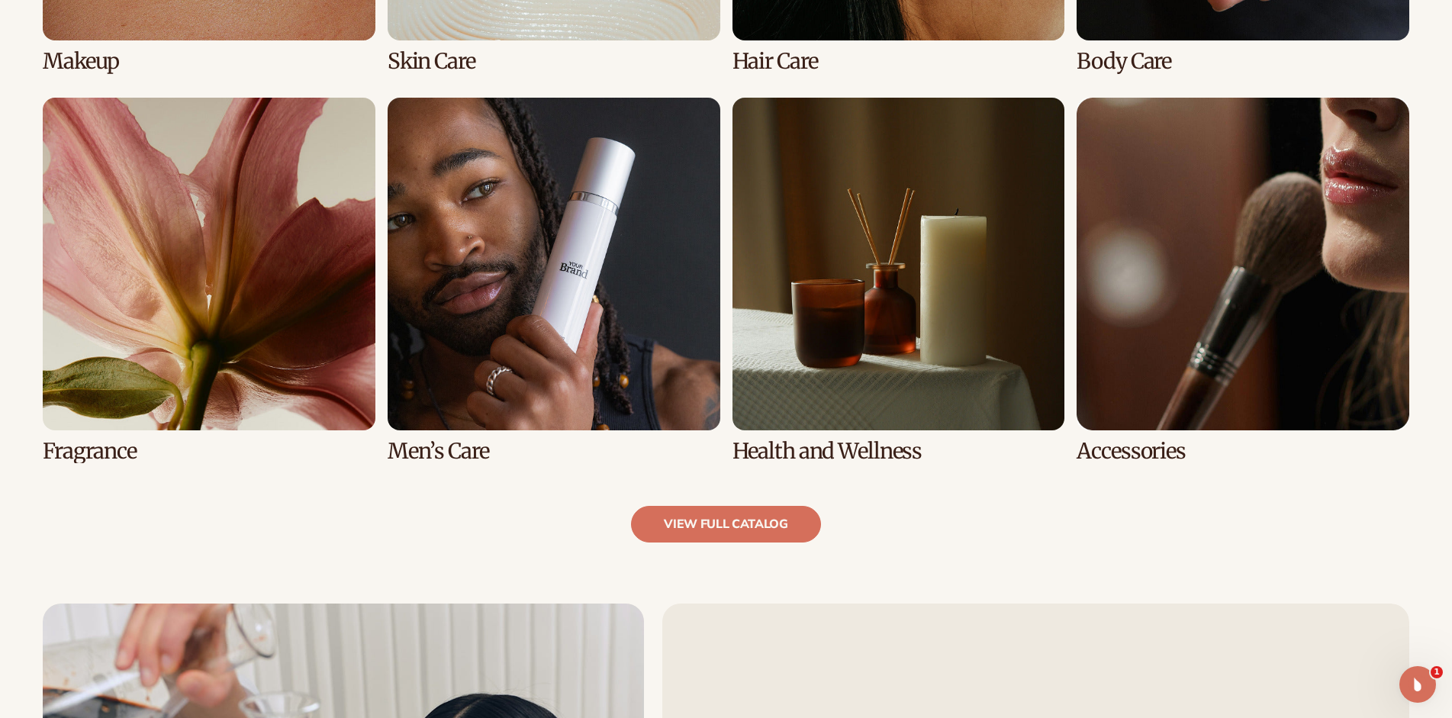
click at [568, 284] on link "6 / 8" at bounding box center [554, 281] width 333 height 366
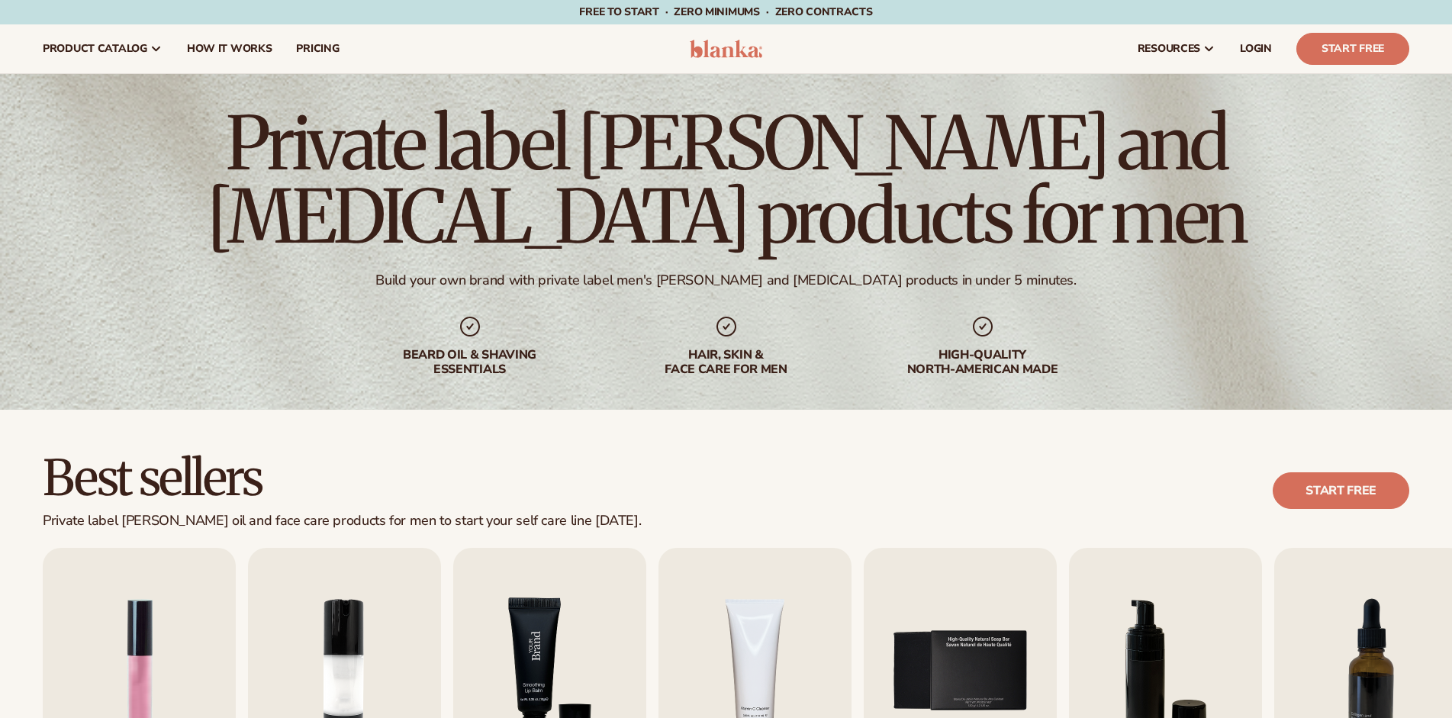
scroll to position [323, 0]
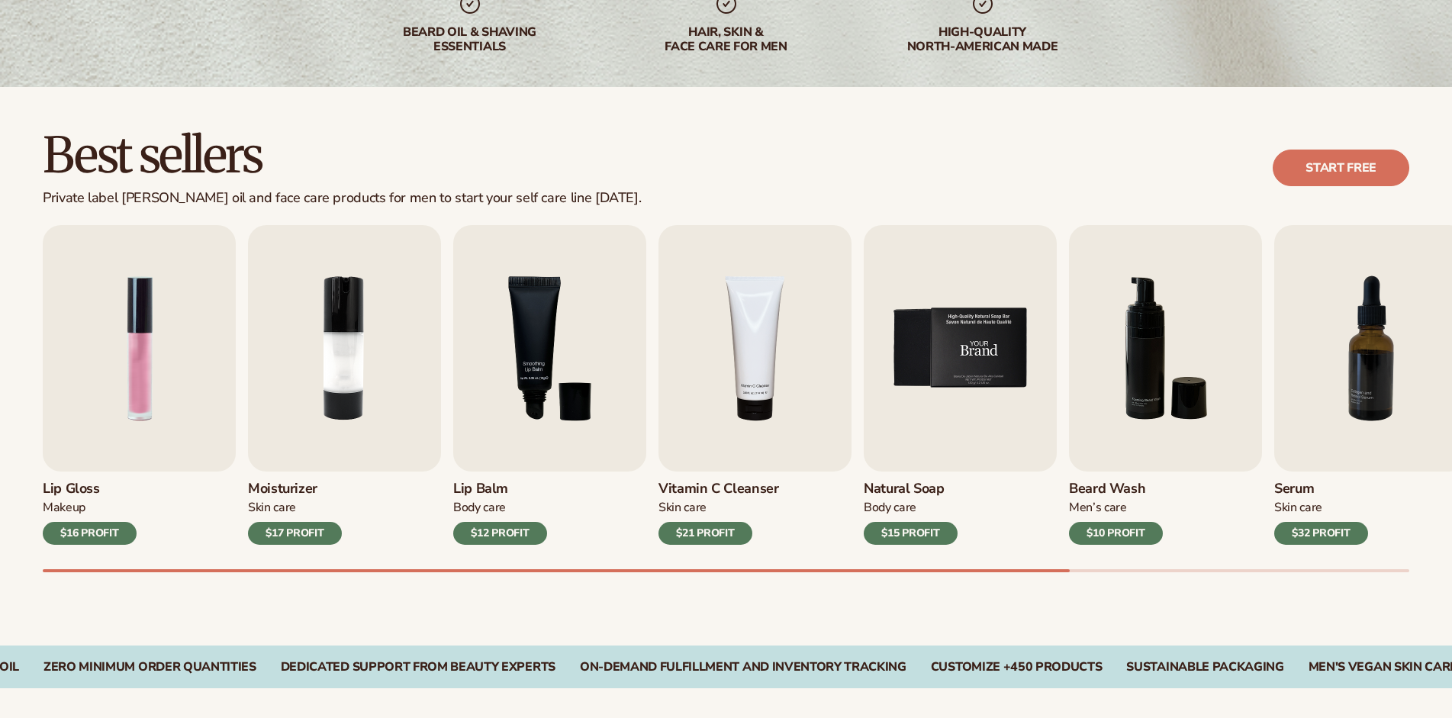
click at [973, 400] on img "5 / 9" at bounding box center [960, 348] width 193 height 246
click at [1359, 162] on link "Start free" at bounding box center [1341, 168] width 137 height 37
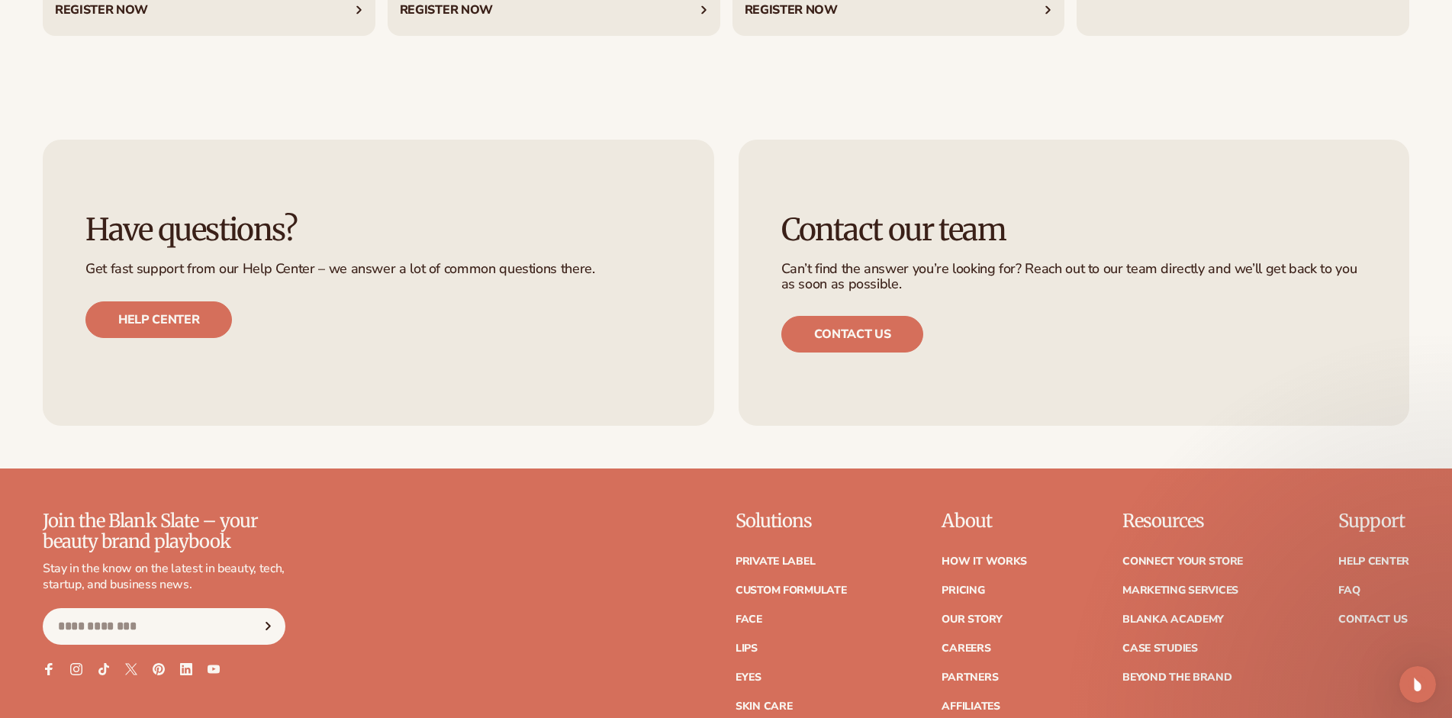
scroll to position [6570, 0]
